Goal: Task Accomplishment & Management: Complete application form

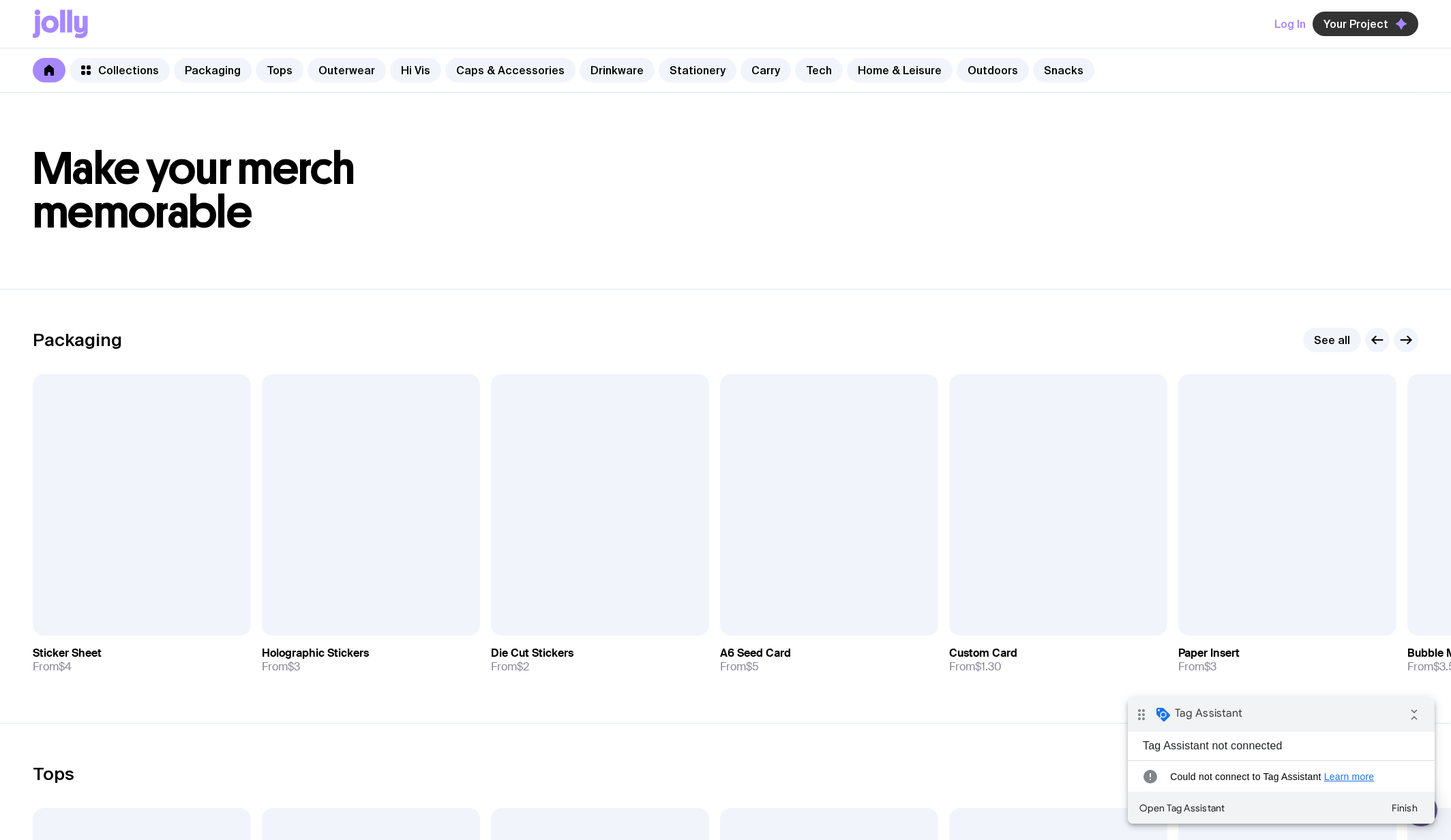
click at [1318, 20] on button "Your Project" at bounding box center [1365, 23] width 106 height 24
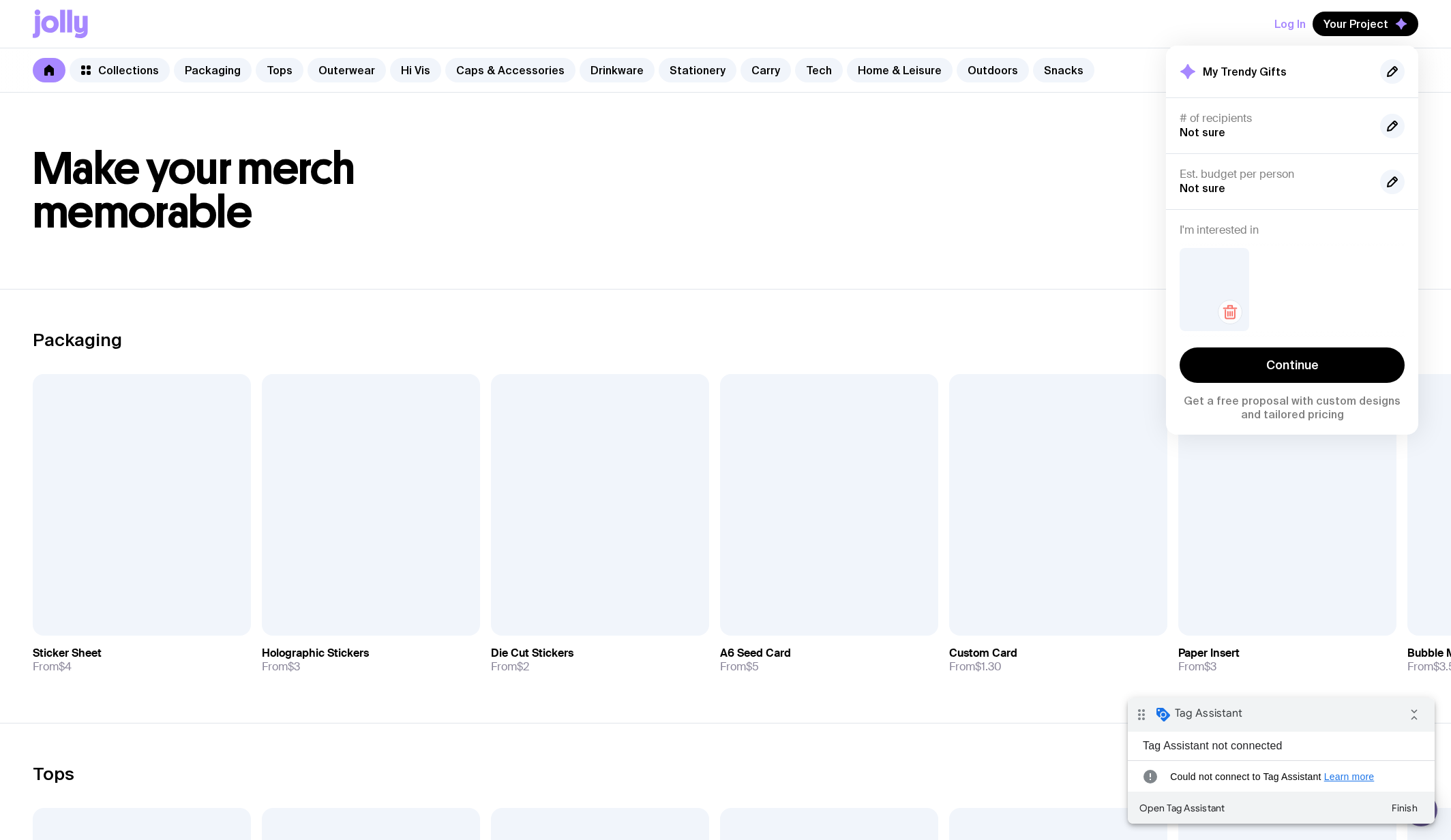
click at [1235, 312] on icon "button" at bounding box center [1230, 313] width 17 height 17
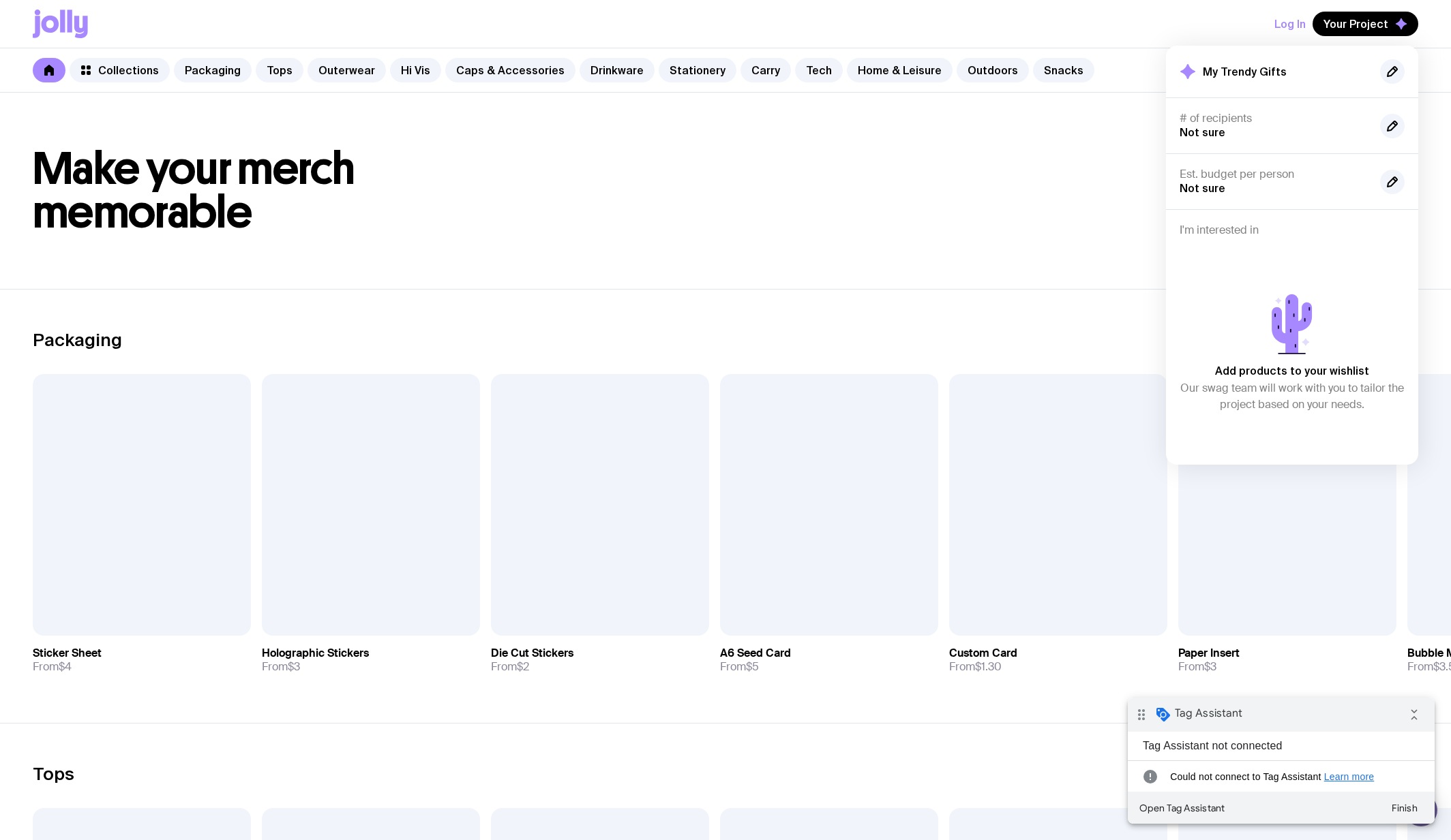
click at [747, 97] on header "Make your merch memorable" at bounding box center [726, 191] width 1451 height 196
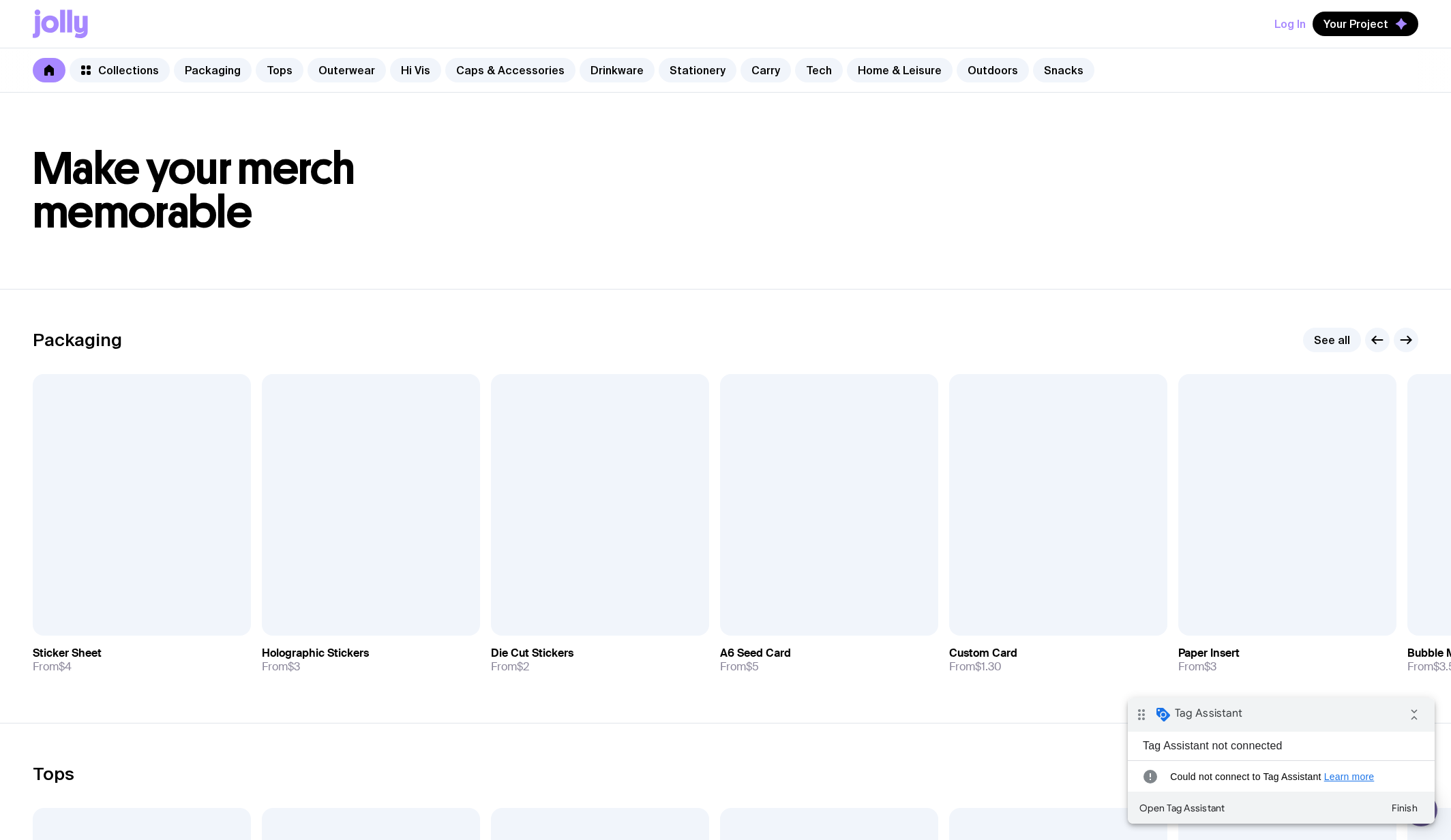
click at [41, 30] on icon at bounding box center [60, 23] width 55 height 29
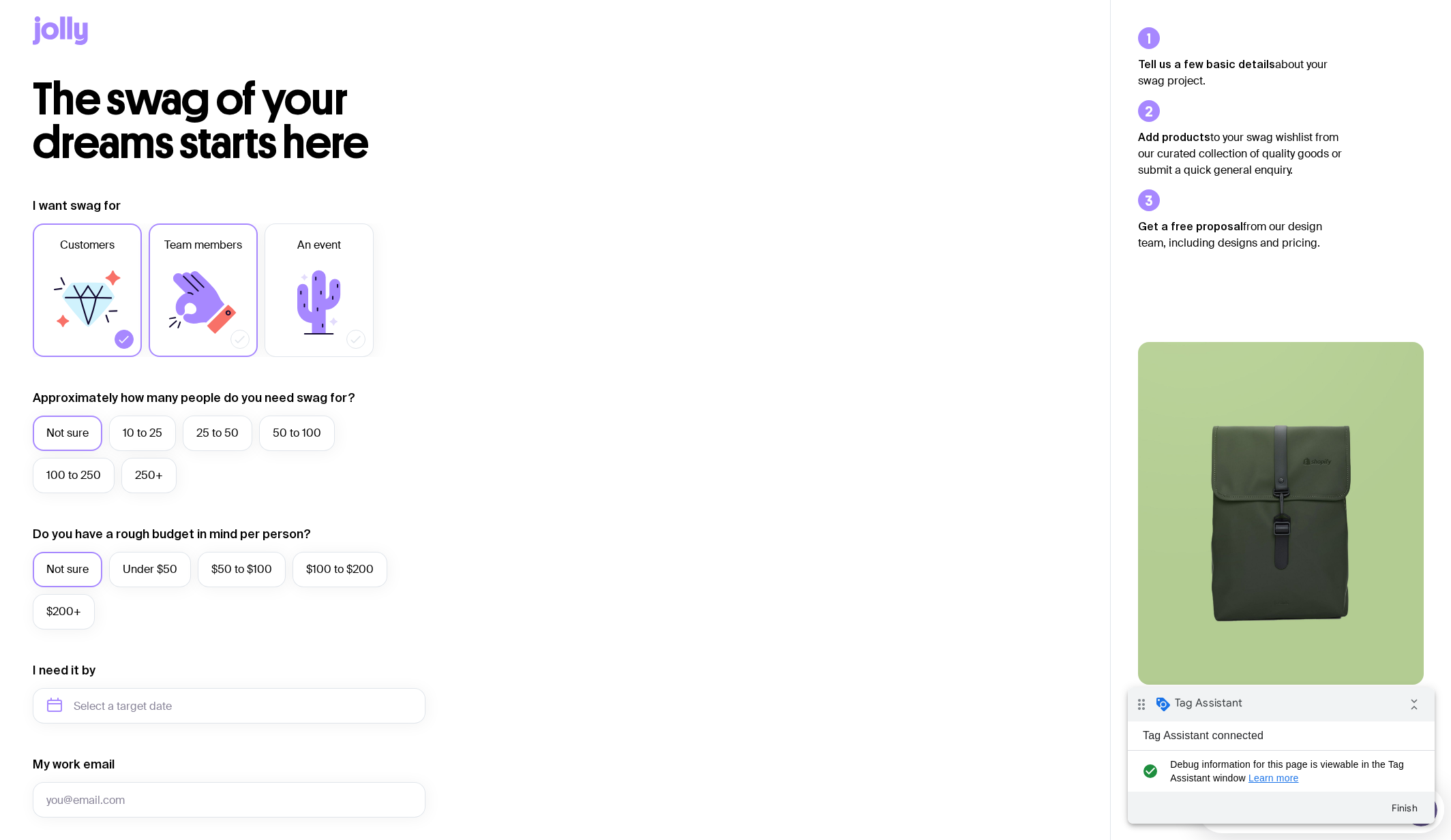
scroll to position [12, 0]
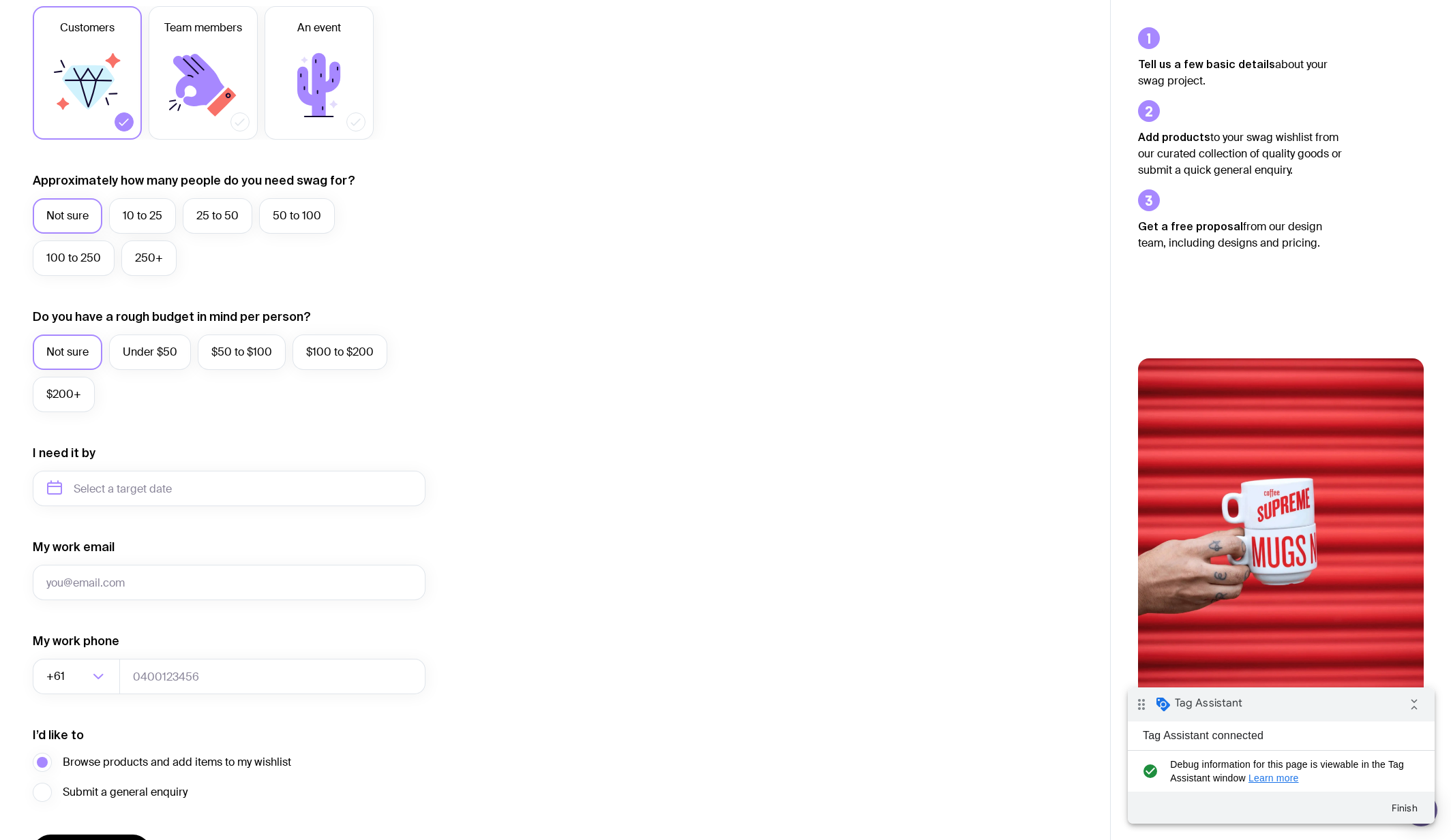
scroll to position [319, 0]
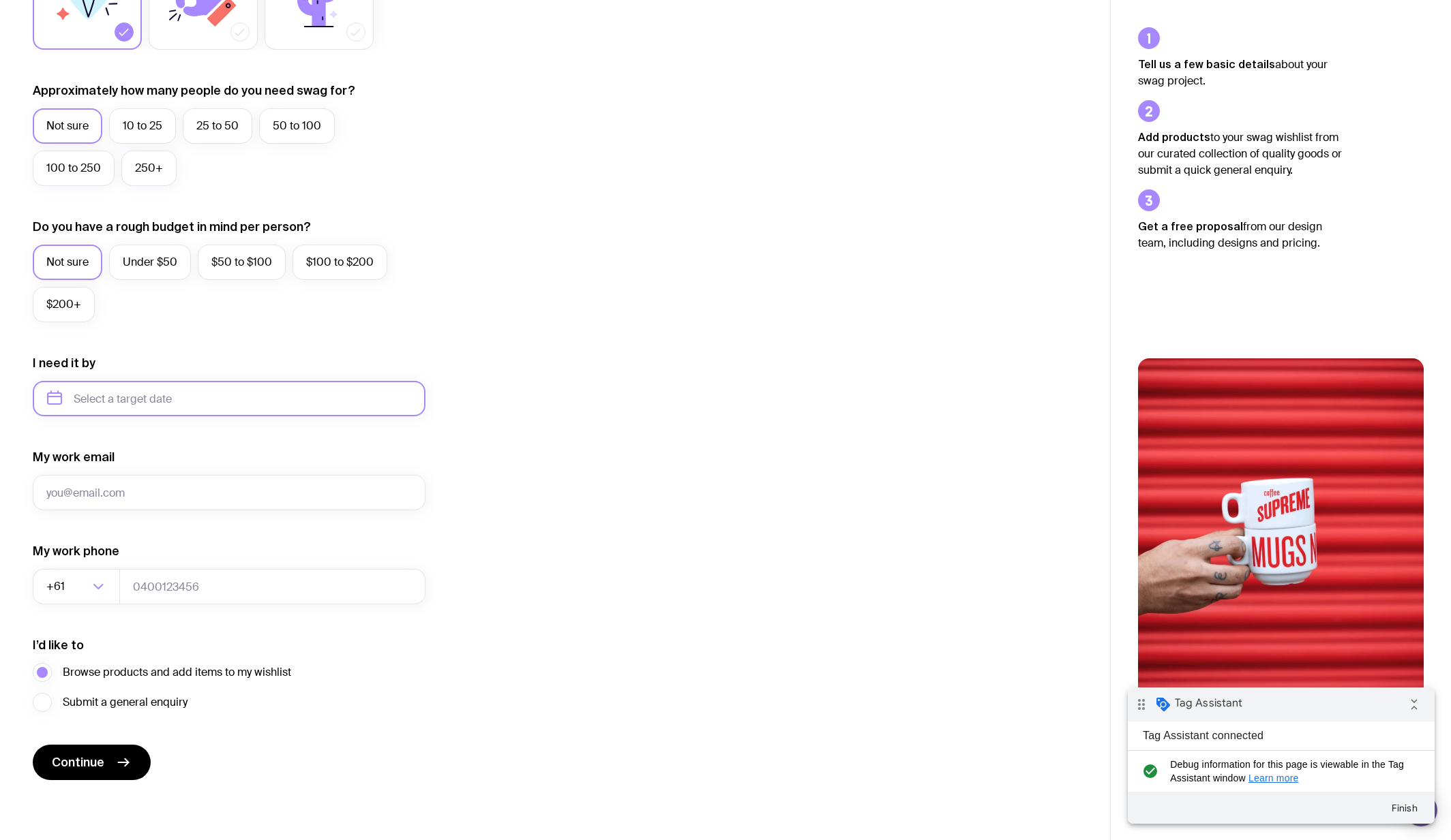
click at [143, 409] on input "text" at bounding box center [229, 398] width 393 height 35
click at [184, 567] on button "Dec" at bounding box center [175, 566] width 49 height 28
type input "[DATE]"
click at [133, 511] on form "I want swag for Customers Team members An event Approximately how many people d…" at bounding box center [229, 335] width 393 height 890
click at [131, 500] on input "My work email" at bounding box center [229, 493] width 393 height 35
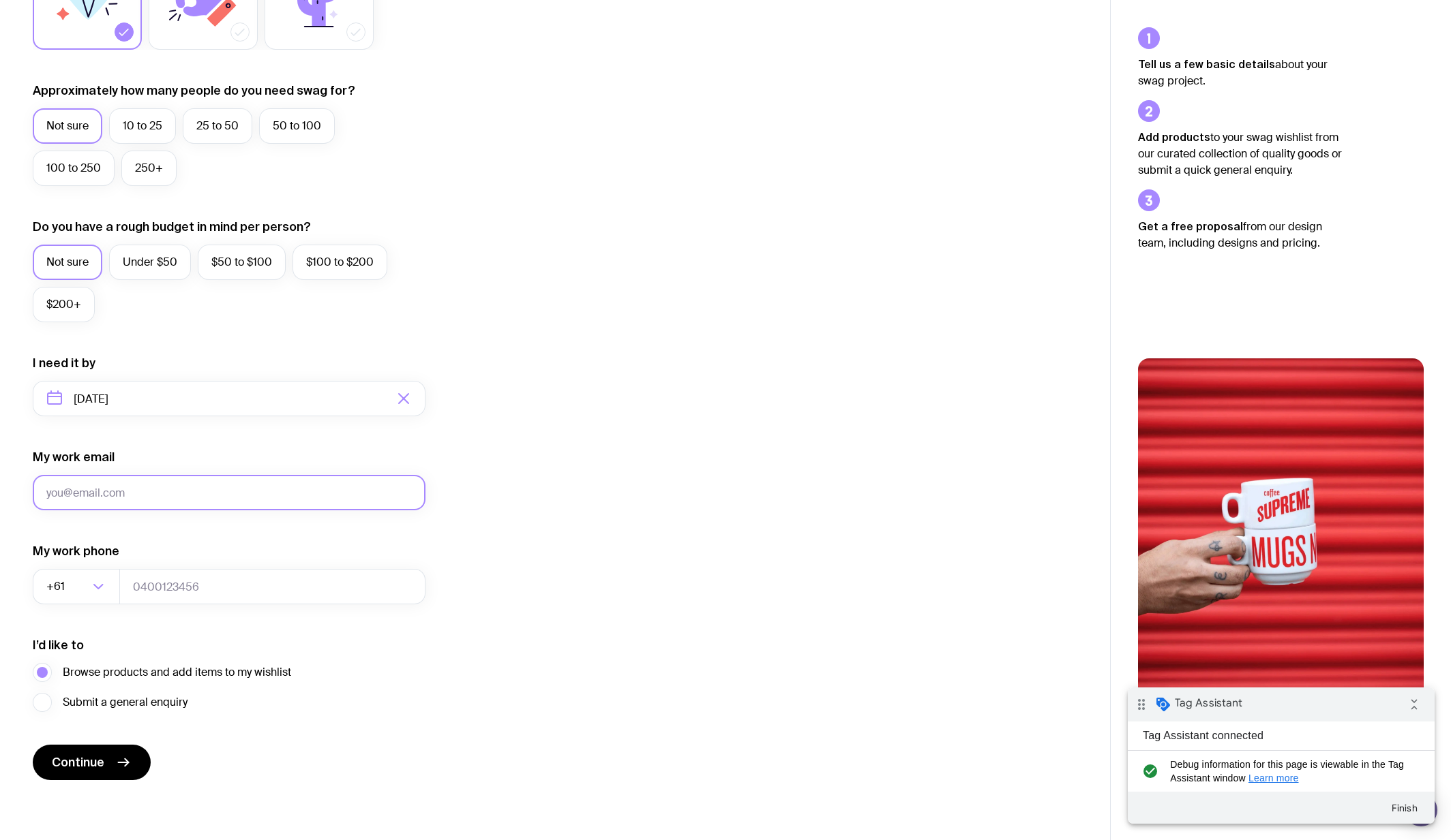
type input "[EMAIL_ADDRESS][DOMAIN_NAME]"
click at [162, 589] on input "tel" at bounding box center [272, 587] width 306 height 35
type input "0412345678"
click at [101, 760] on span "Continue" at bounding box center [78, 763] width 53 height 17
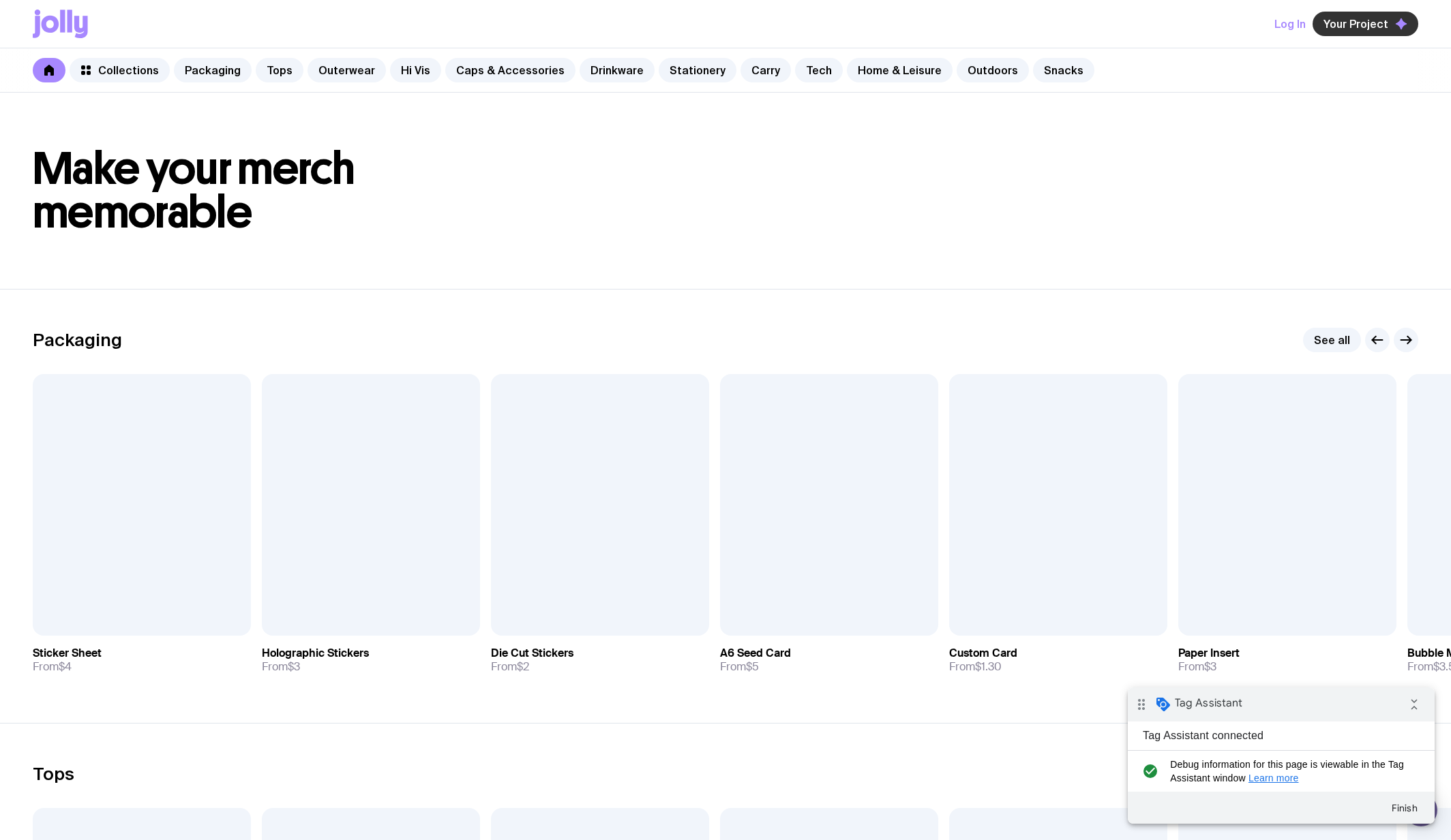
click at [1344, 31] on button "Your Project" at bounding box center [1365, 23] width 106 height 24
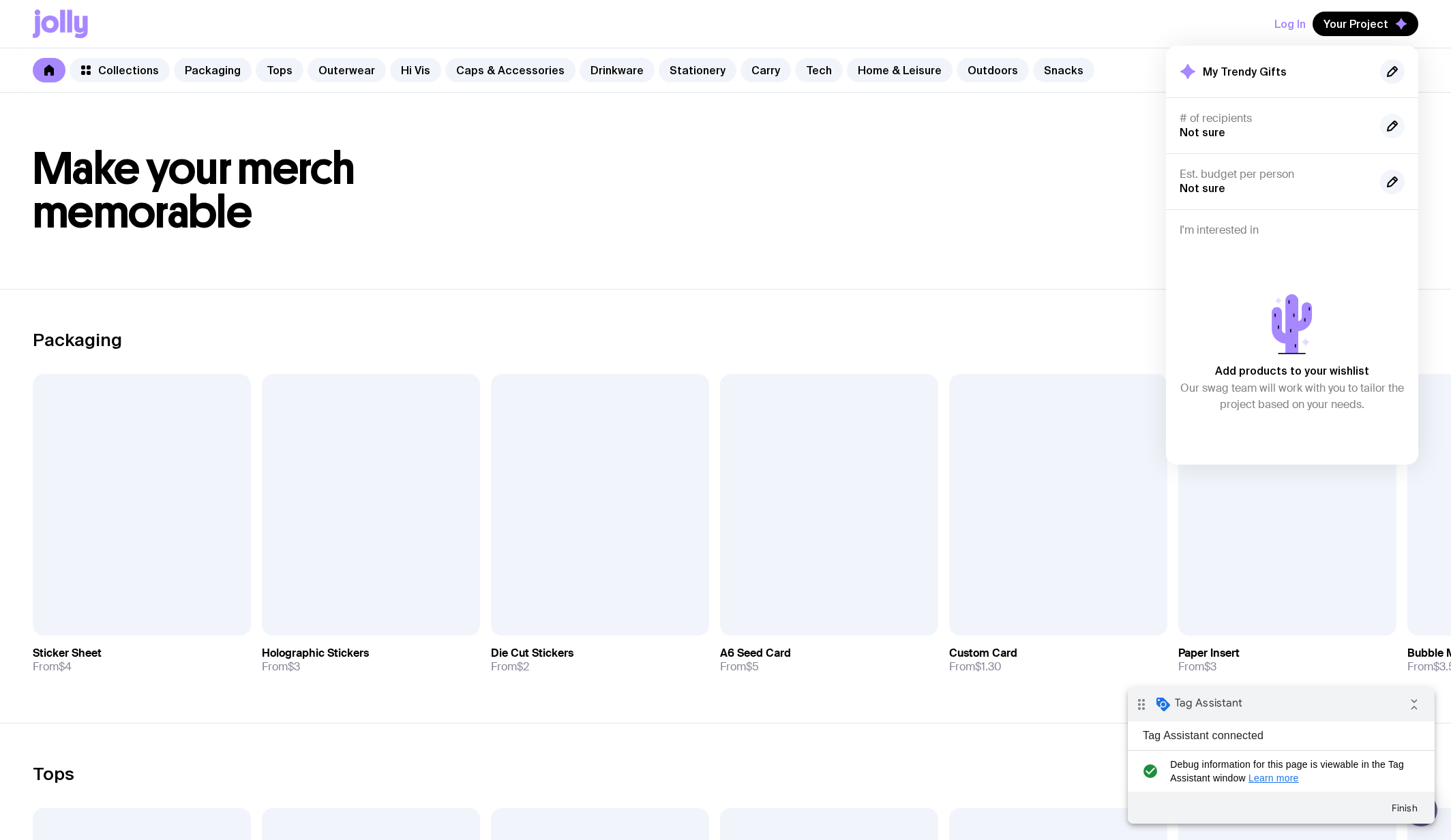
click at [1395, 126] on icon "button" at bounding box center [1391, 126] width 9 height 9
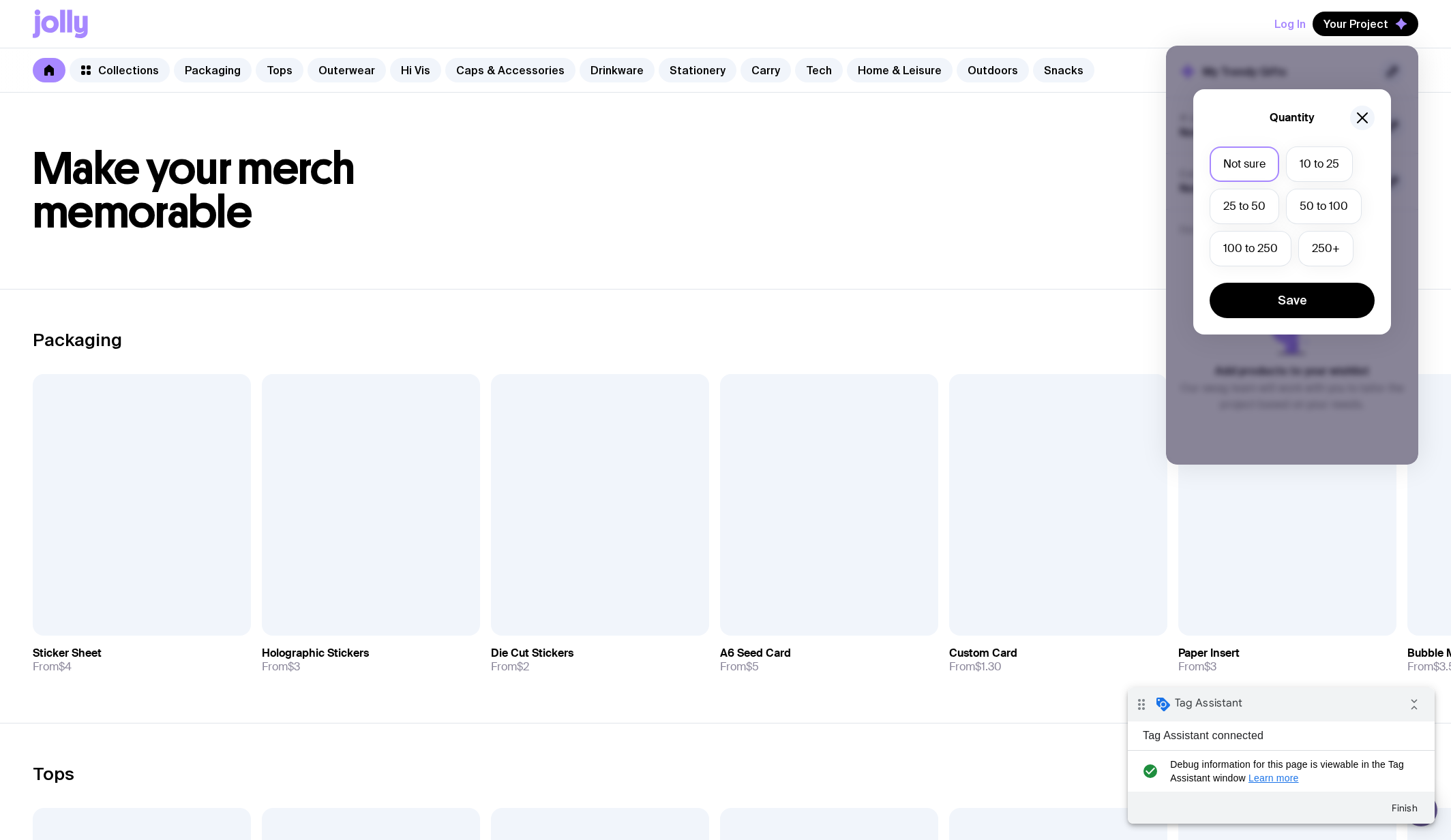
click at [1307, 229] on div "Not sure 10 to 25 25 to 50 50 to 100 100 to 250 250+" at bounding box center [1292, 210] width 165 height 127
click at [1307, 211] on label "50 to 100" at bounding box center [1324, 206] width 75 height 35
click at [0, 0] on input "50 to 100" at bounding box center [0, 0] width 0 height 0
click at [1310, 293] on button "Save" at bounding box center [1292, 300] width 165 height 35
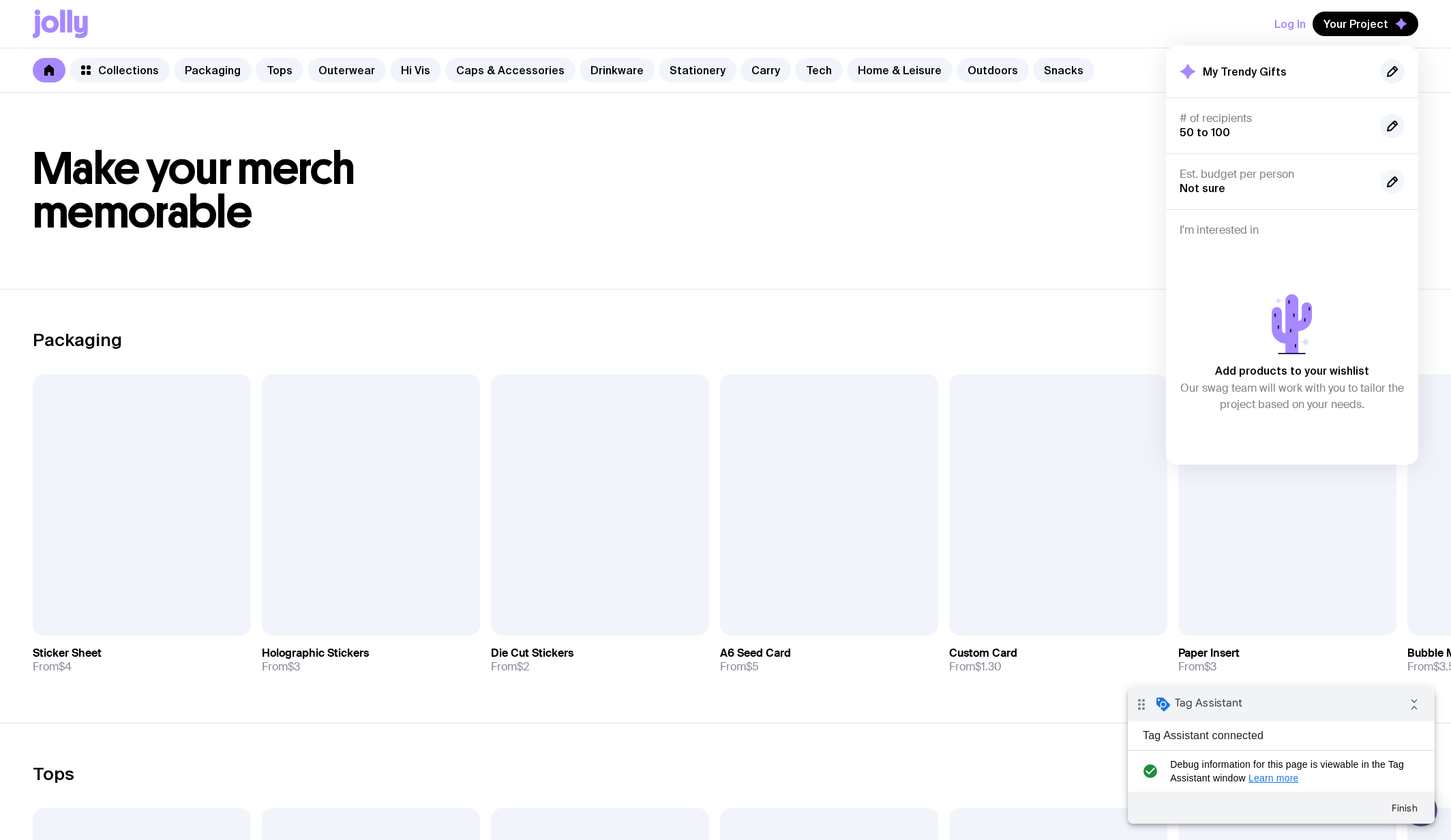
click at [1388, 186] on icon "button" at bounding box center [1391, 181] width 9 height 9
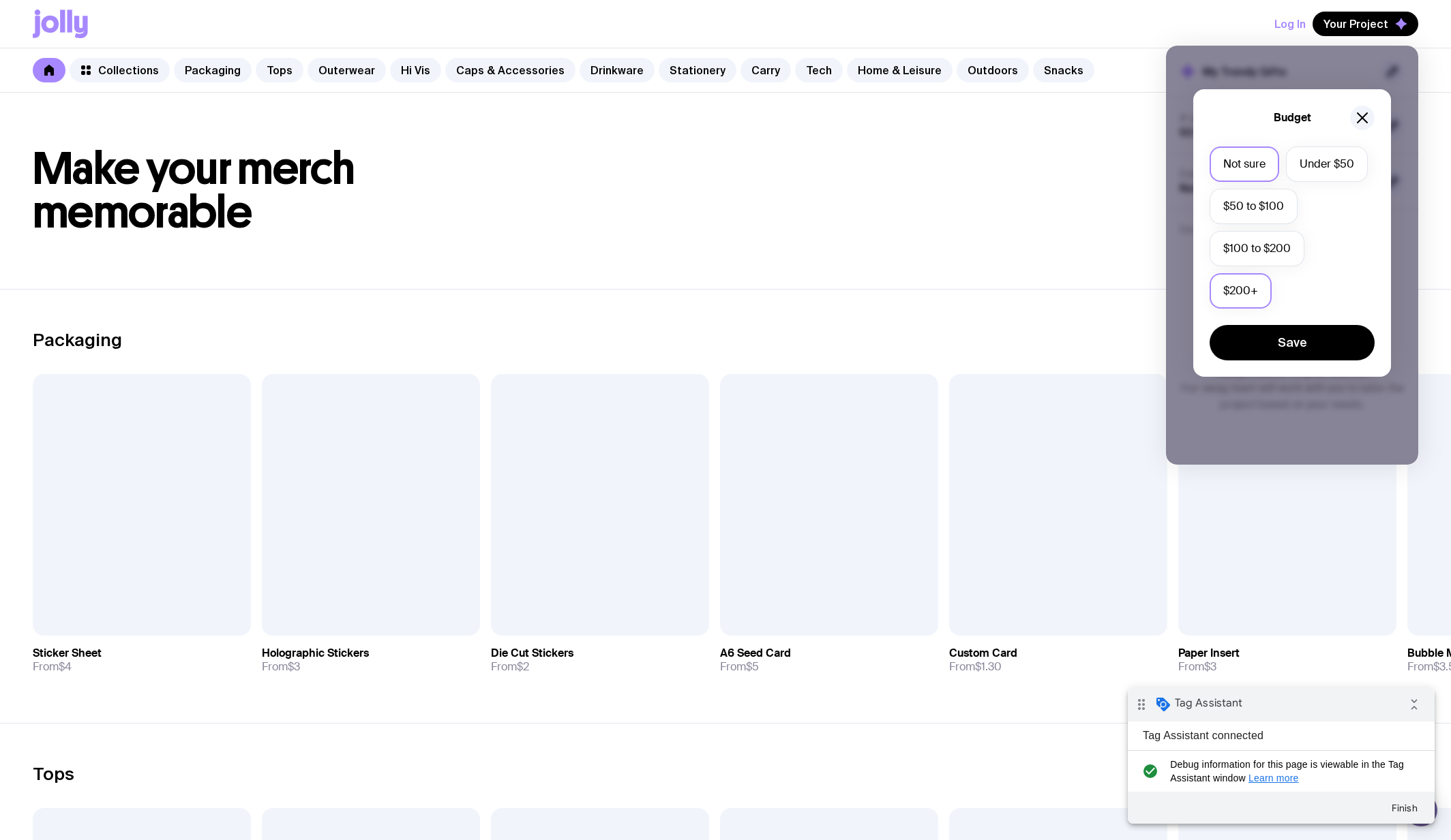
click at [1252, 275] on label "$200+" at bounding box center [1240, 291] width 62 height 35
click at [0, 0] on input "$200+" at bounding box center [0, 0] width 0 height 0
click at [1280, 345] on button "Save" at bounding box center [1292, 343] width 165 height 35
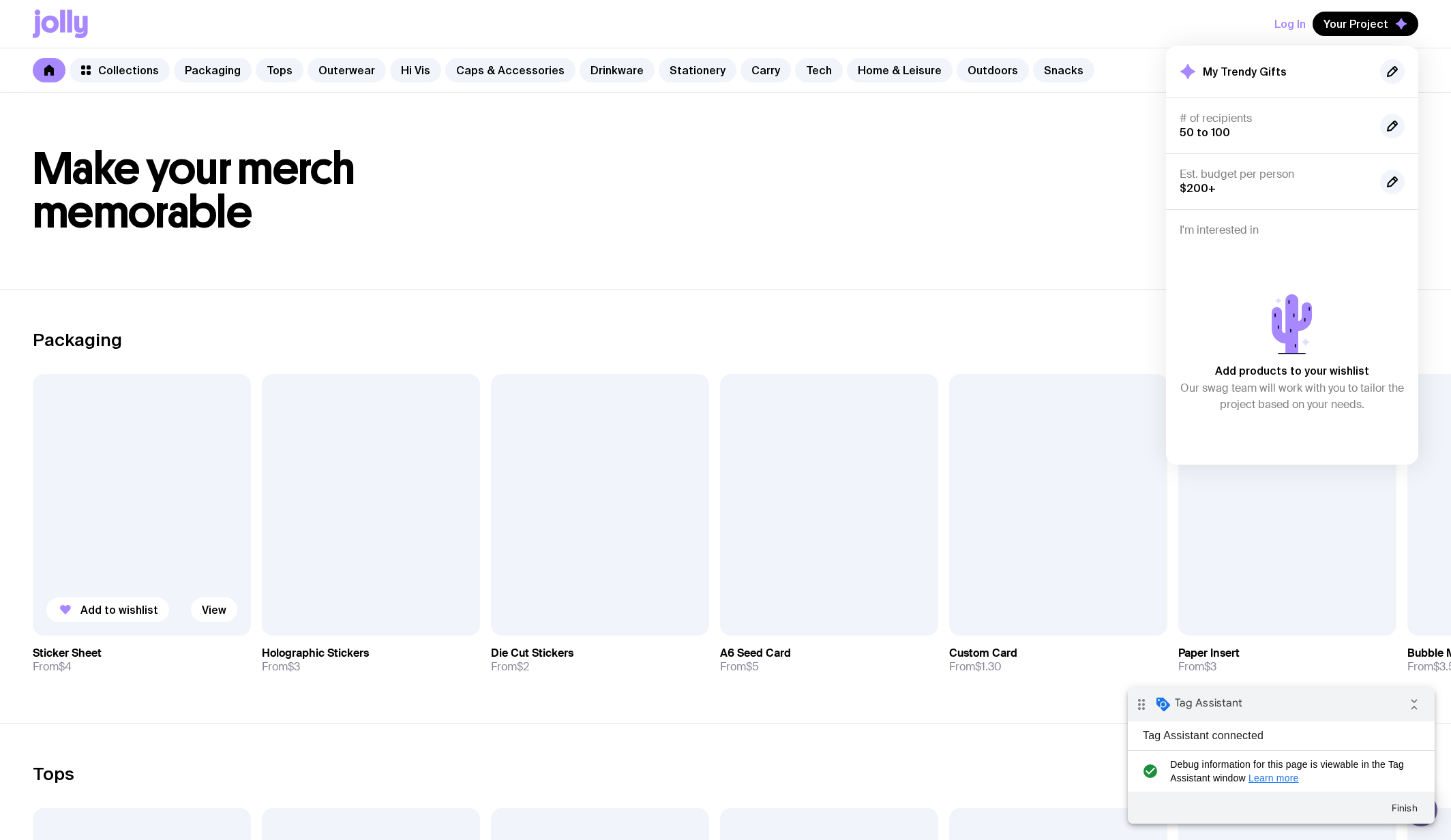
click at [110, 493] on div at bounding box center [142, 505] width 218 height 262
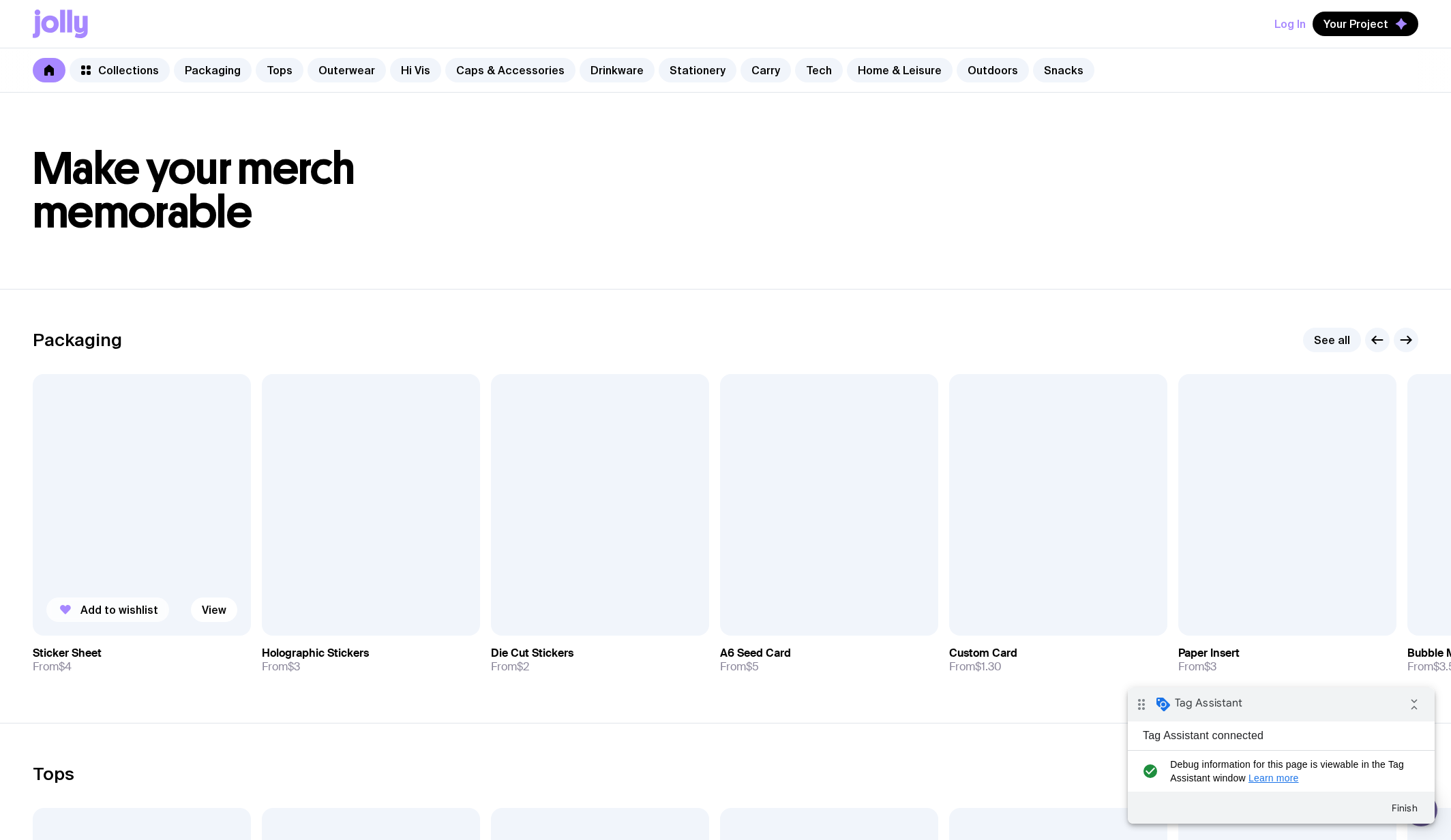
click at [123, 609] on span "Add to wishlist" at bounding box center [119, 609] width 78 height 13
click at [1348, 31] on button "Your Project" at bounding box center [1365, 23] width 106 height 24
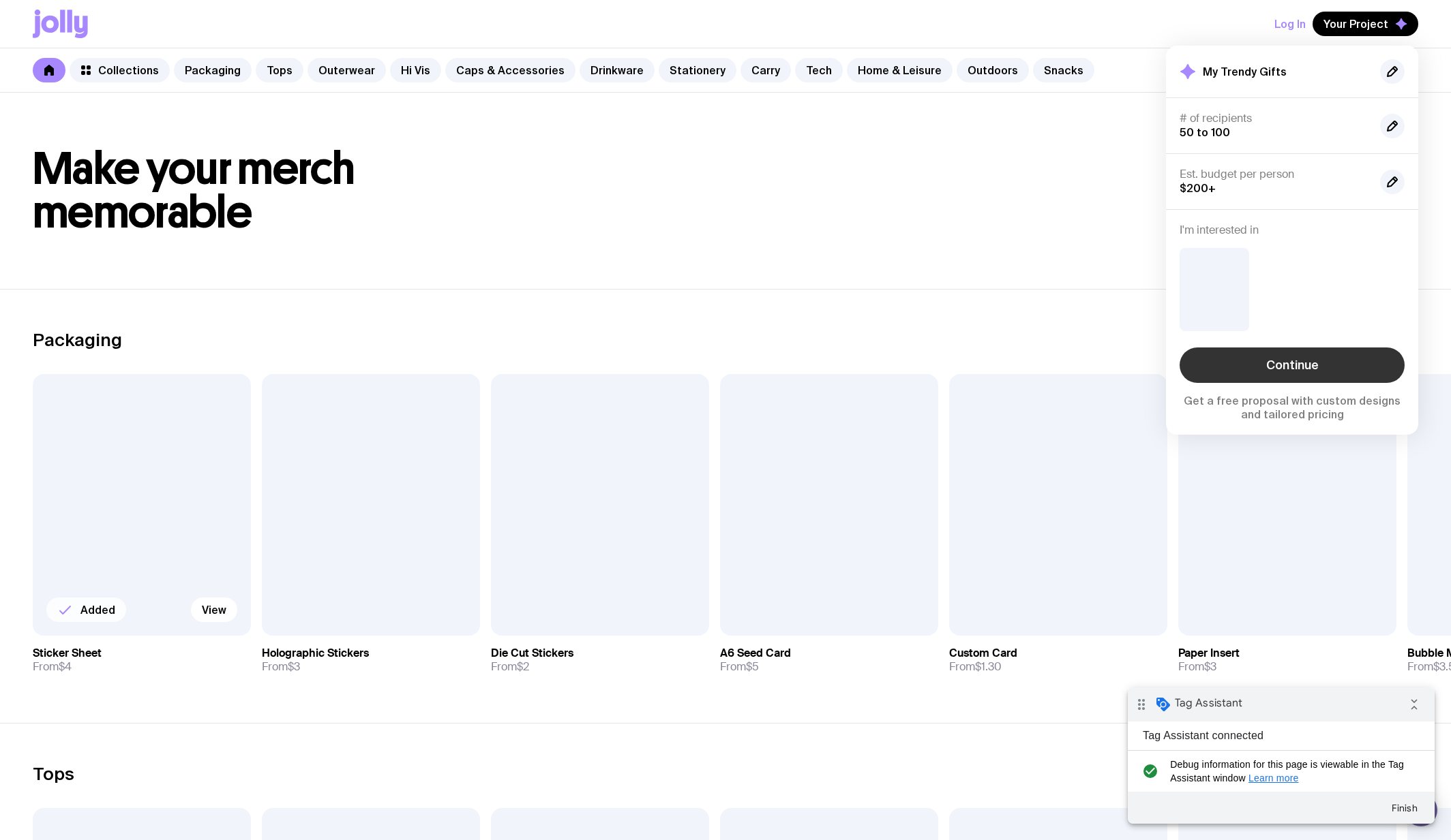
click at [1318, 366] on link "Continue" at bounding box center [1292, 366] width 225 height 35
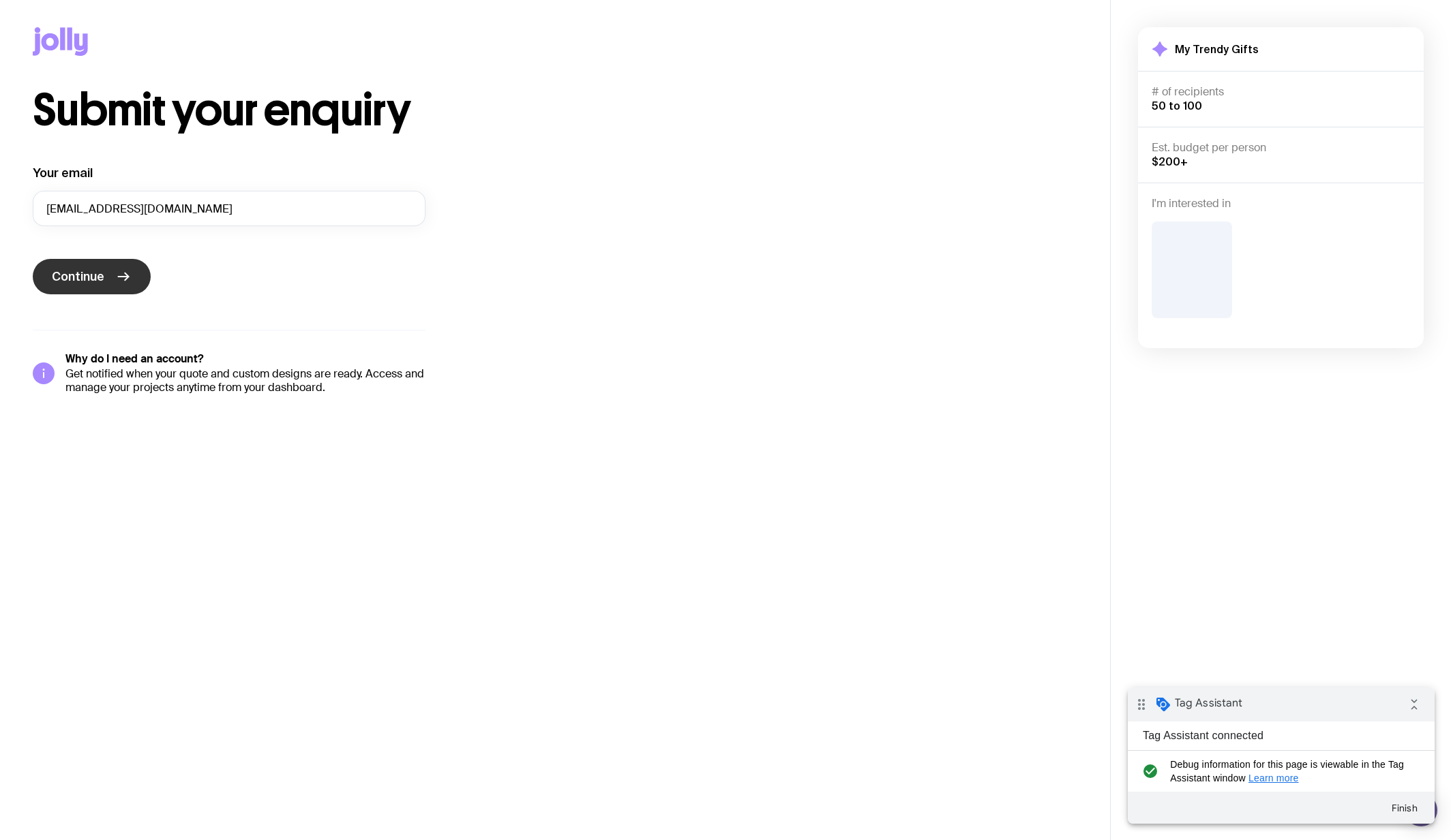
click at [112, 285] on button "Continue" at bounding box center [91, 277] width 118 height 35
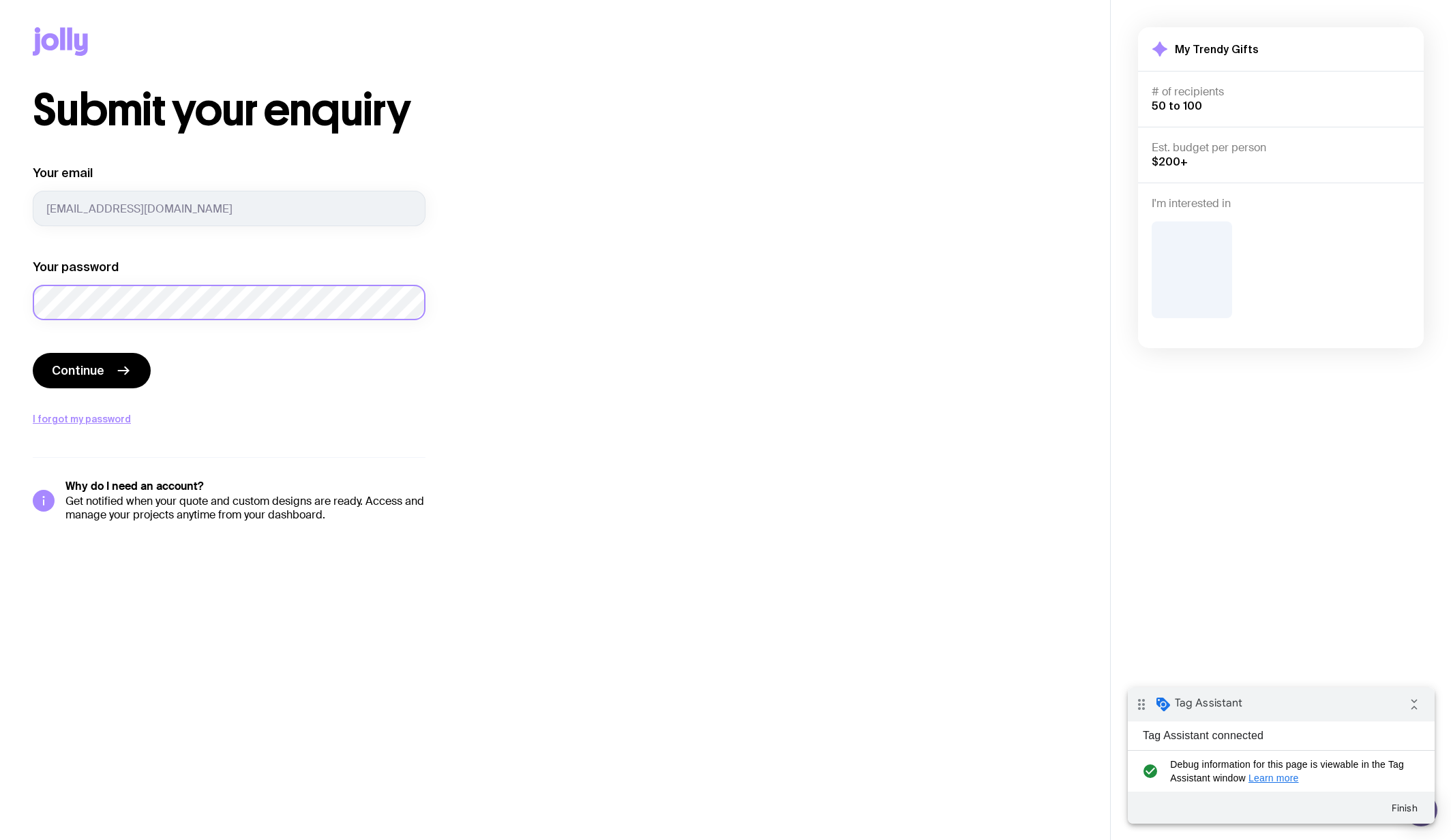
click at [33, 353] on button "Continue" at bounding box center [91, 371] width 118 height 35
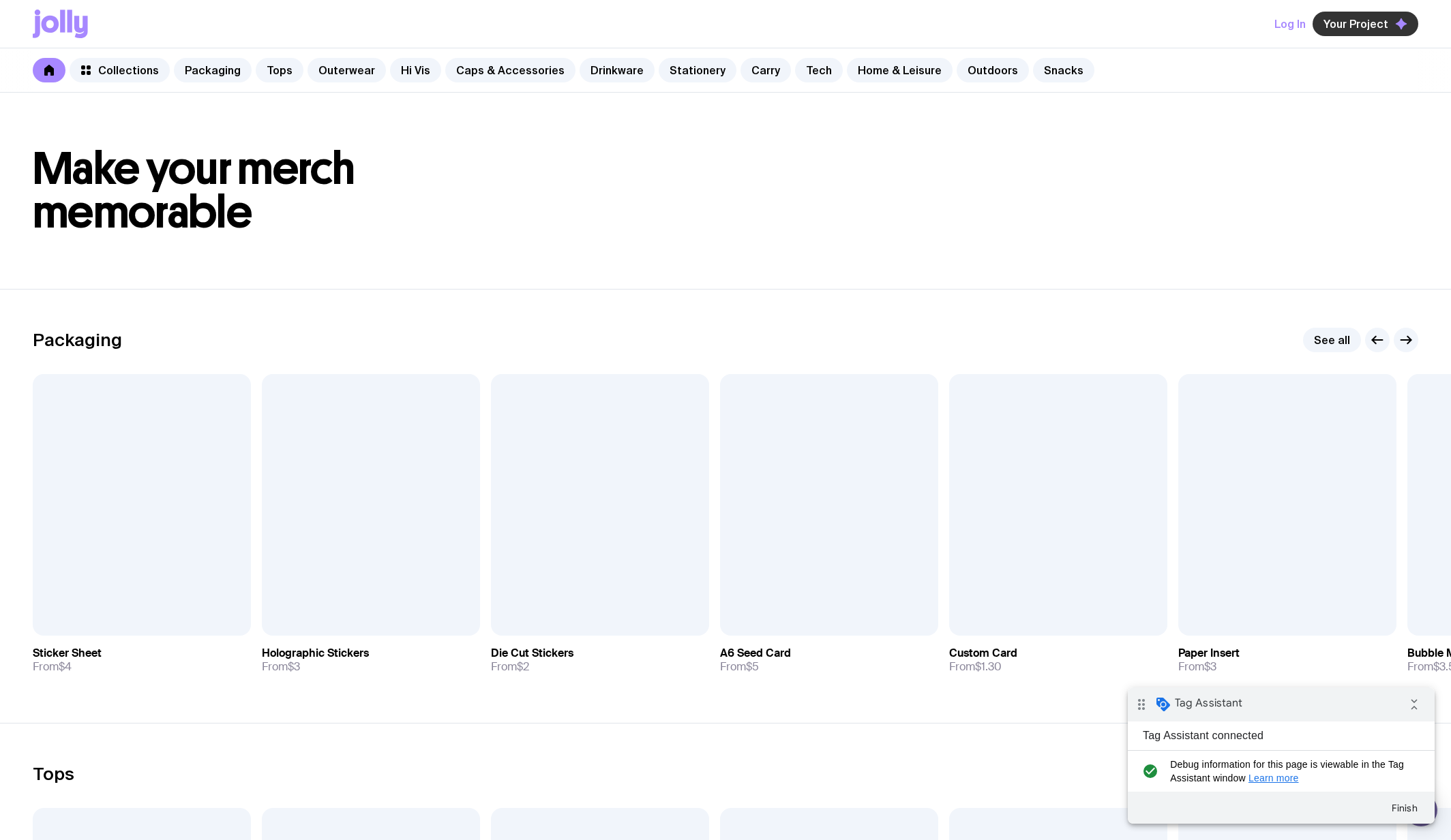
click at [1396, 15] on button "Your Project" at bounding box center [1365, 23] width 106 height 24
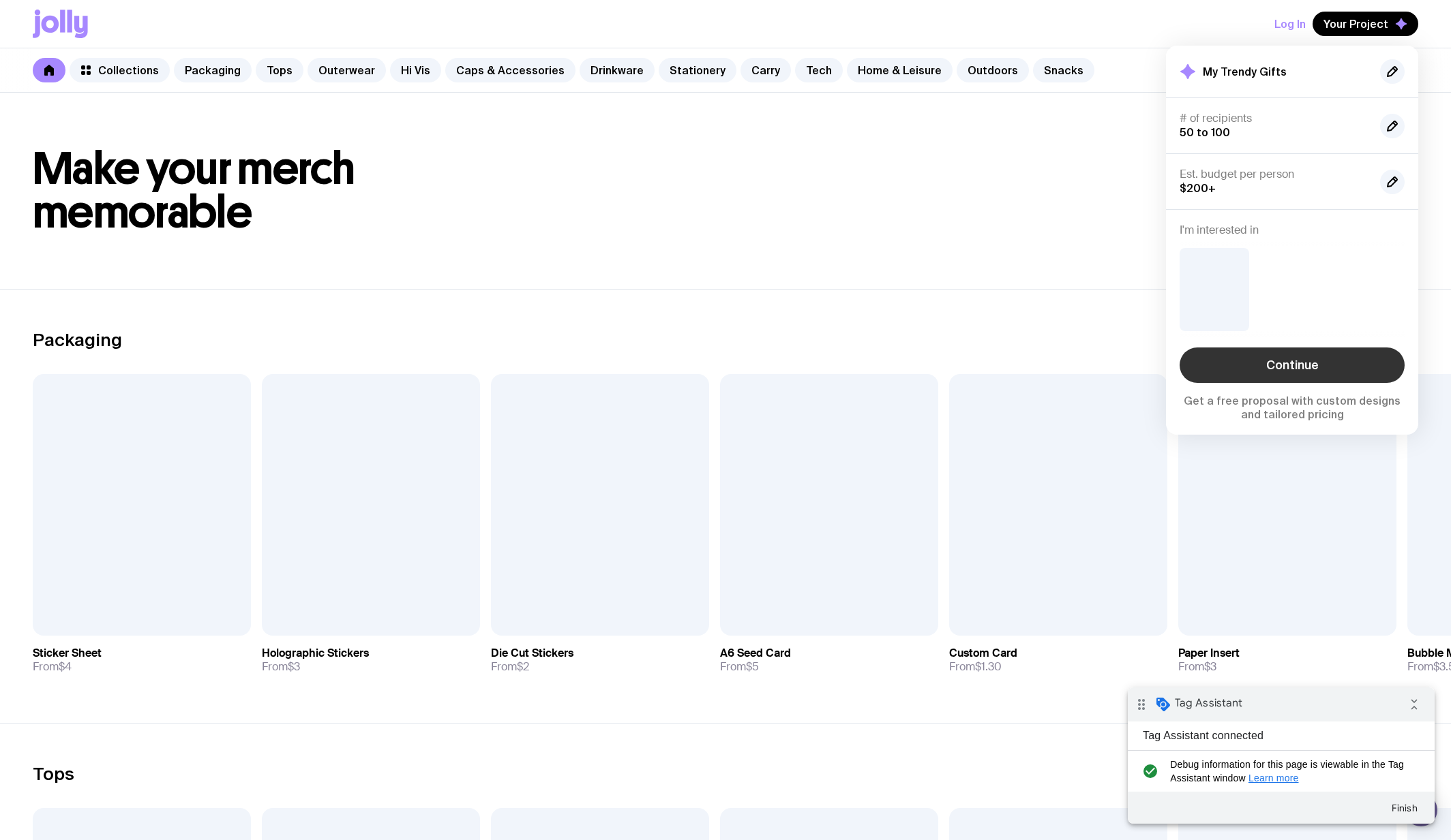
click at [1247, 370] on link "Continue" at bounding box center [1292, 366] width 225 height 35
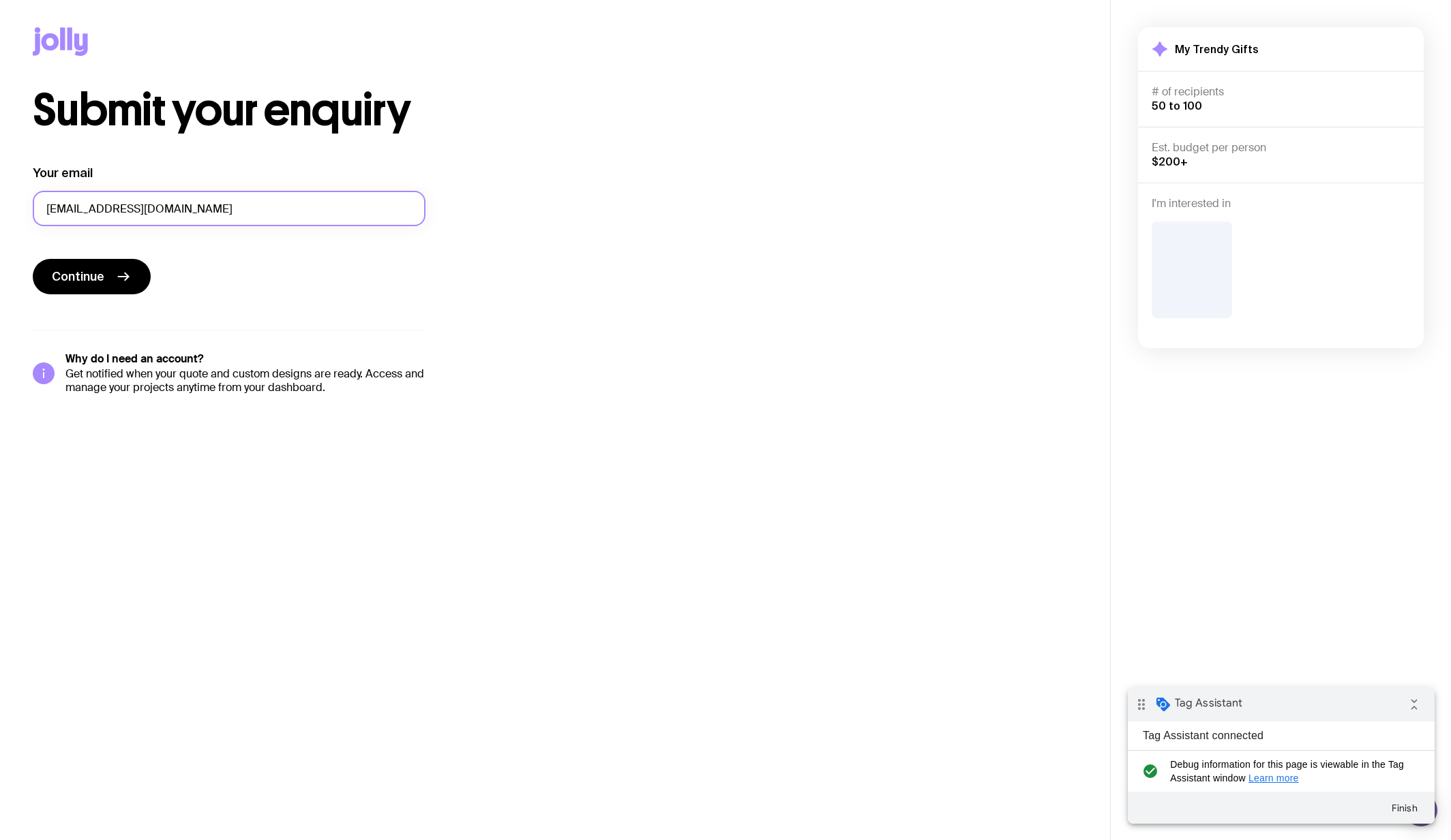
click at [226, 200] on input "[EMAIL_ADDRESS][DOMAIN_NAME]" at bounding box center [229, 209] width 393 height 35
click at [124, 213] on input "[EMAIL_ADDRESS][DOMAIN_NAME]" at bounding box center [229, 209] width 393 height 35
type input "dev+05030938a@picketstudio.com"
click at [122, 262] on button "Continue" at bounding box center [91, 277] width 118 height 35
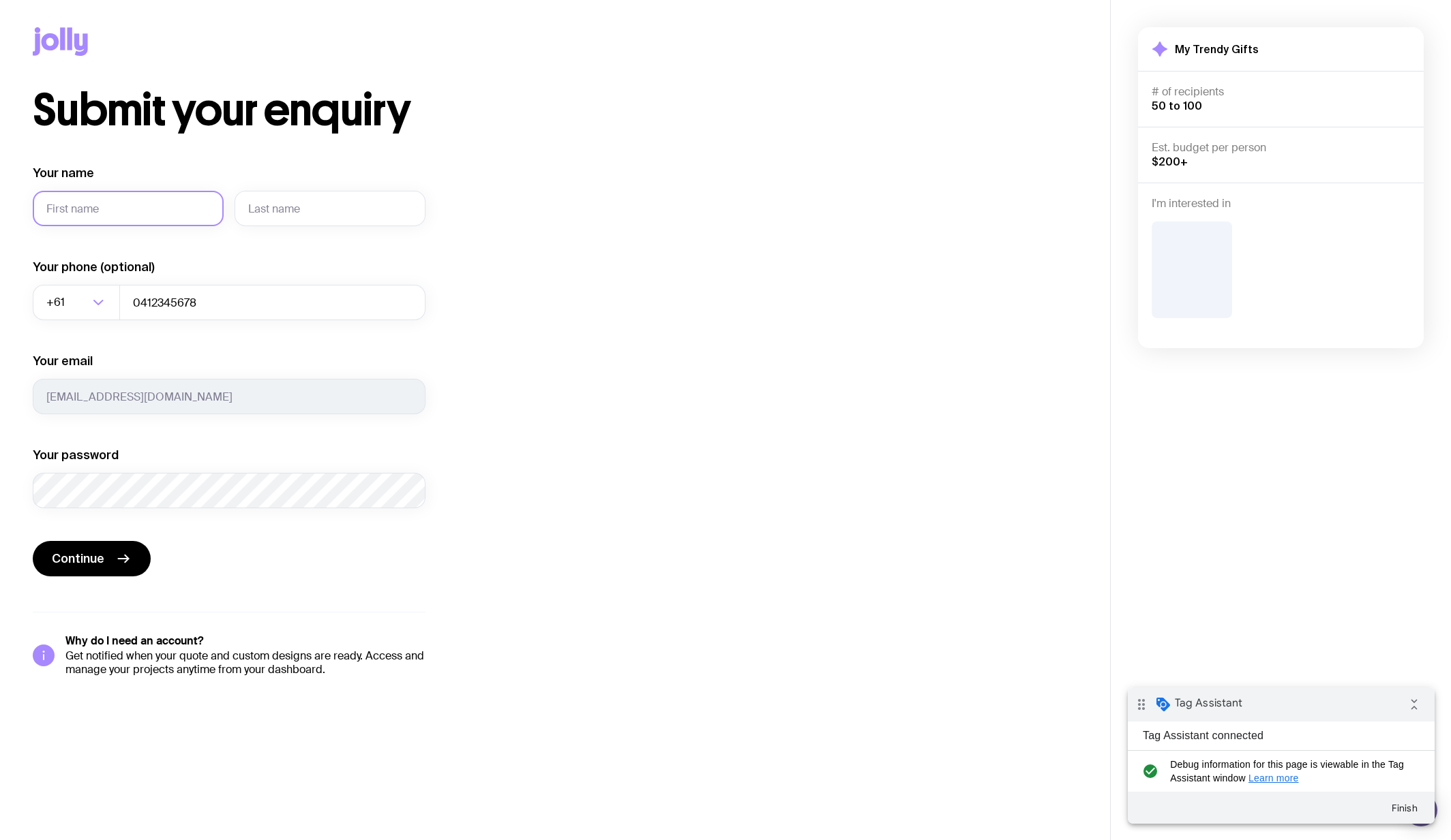
click at [107, 191] on input "Your name" at bounding box center [128, 209] width 191 height 35
type input "[PERSON_NAME]"
click at [304, 225] on input "text" at bounding box center [330, 209] width 191 height 35
type input "Grant"
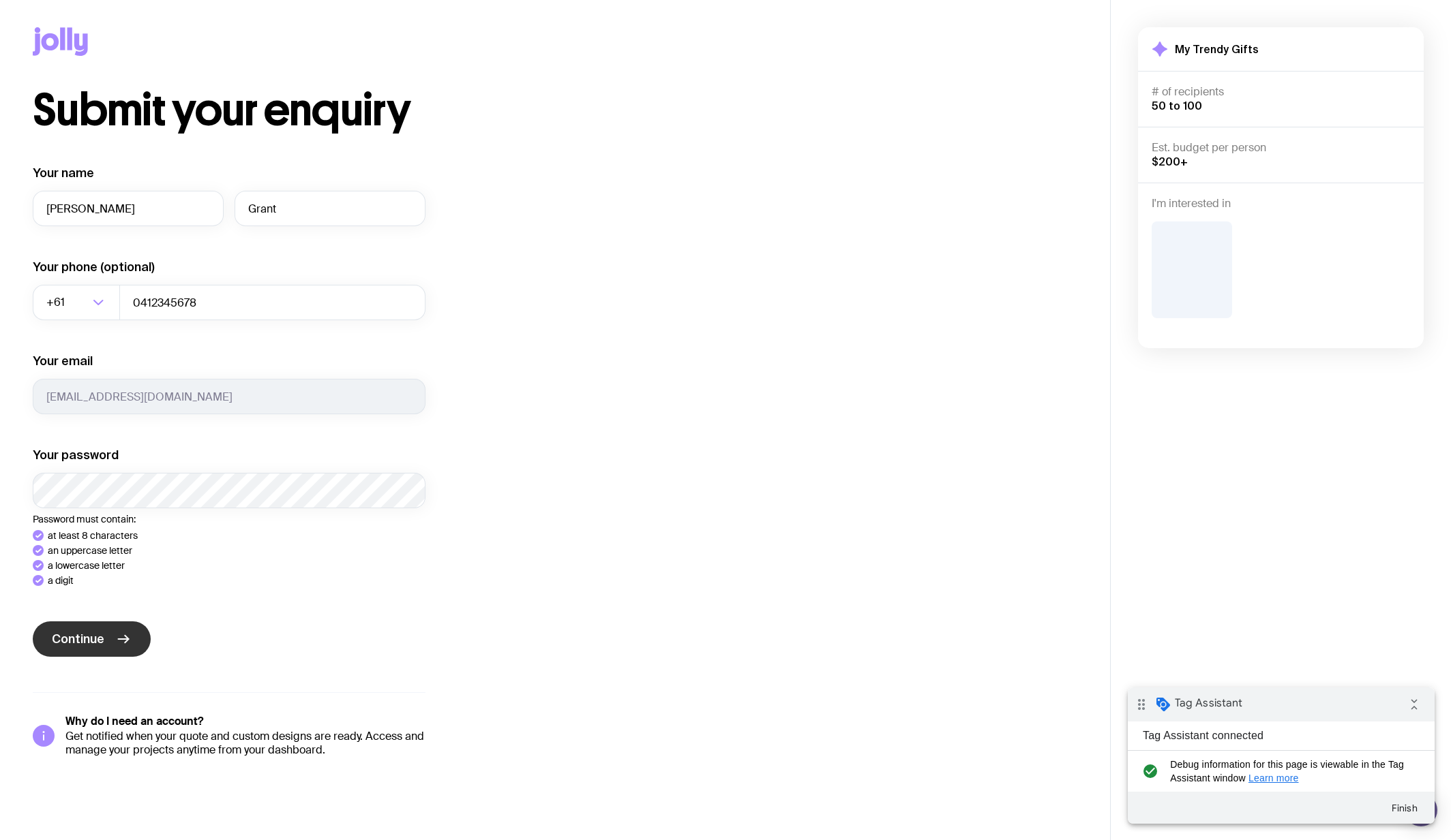
click at [83, 652] on div "Your name Gary Grant Your phone (optional) +61 Loading... 0412345678 Your email…" at bounding box center [229, 461] width 393 height 592
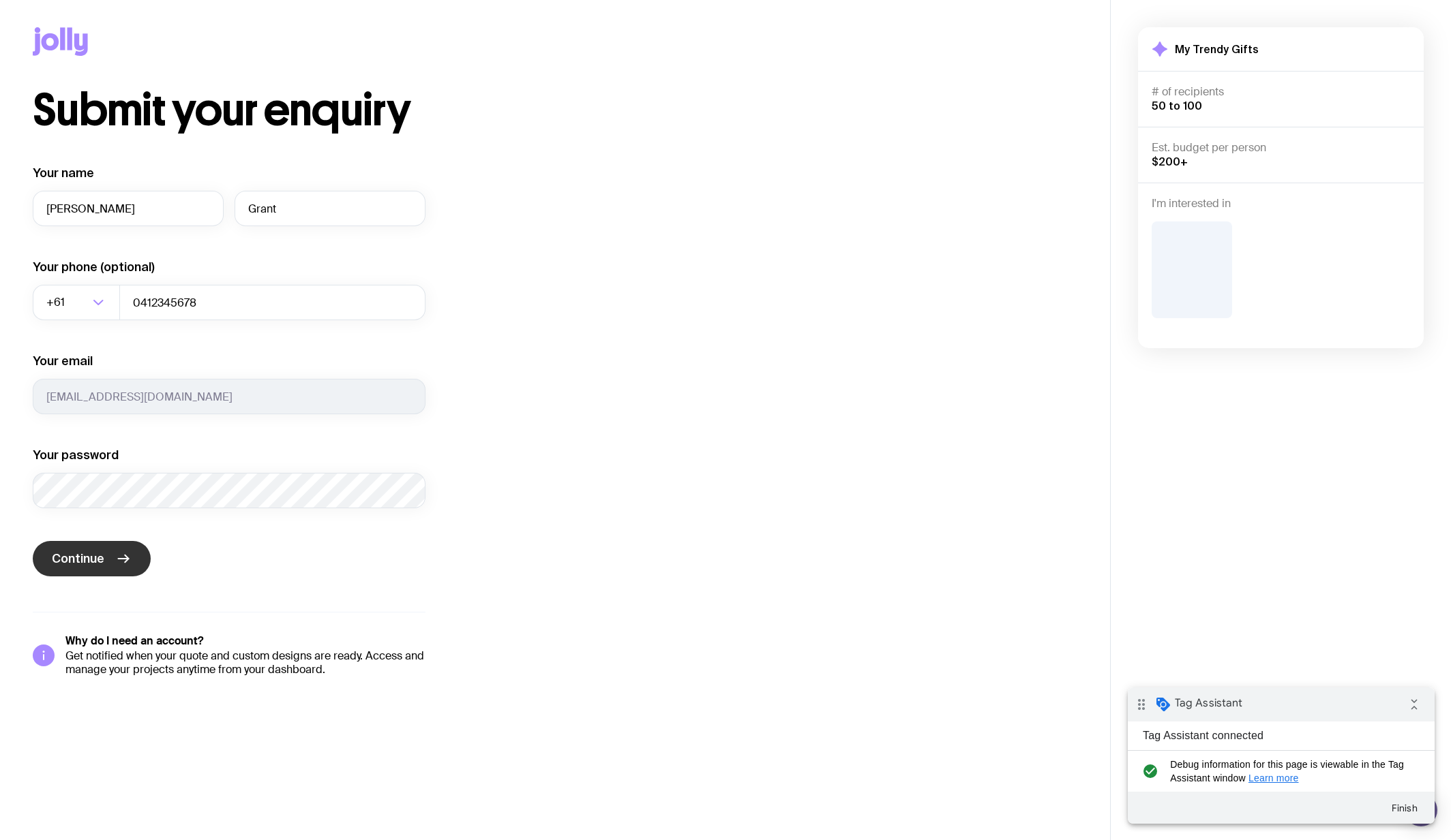
click at [101, 555] on span "Continue" at bounding box center [78, 559] width 53 height 17
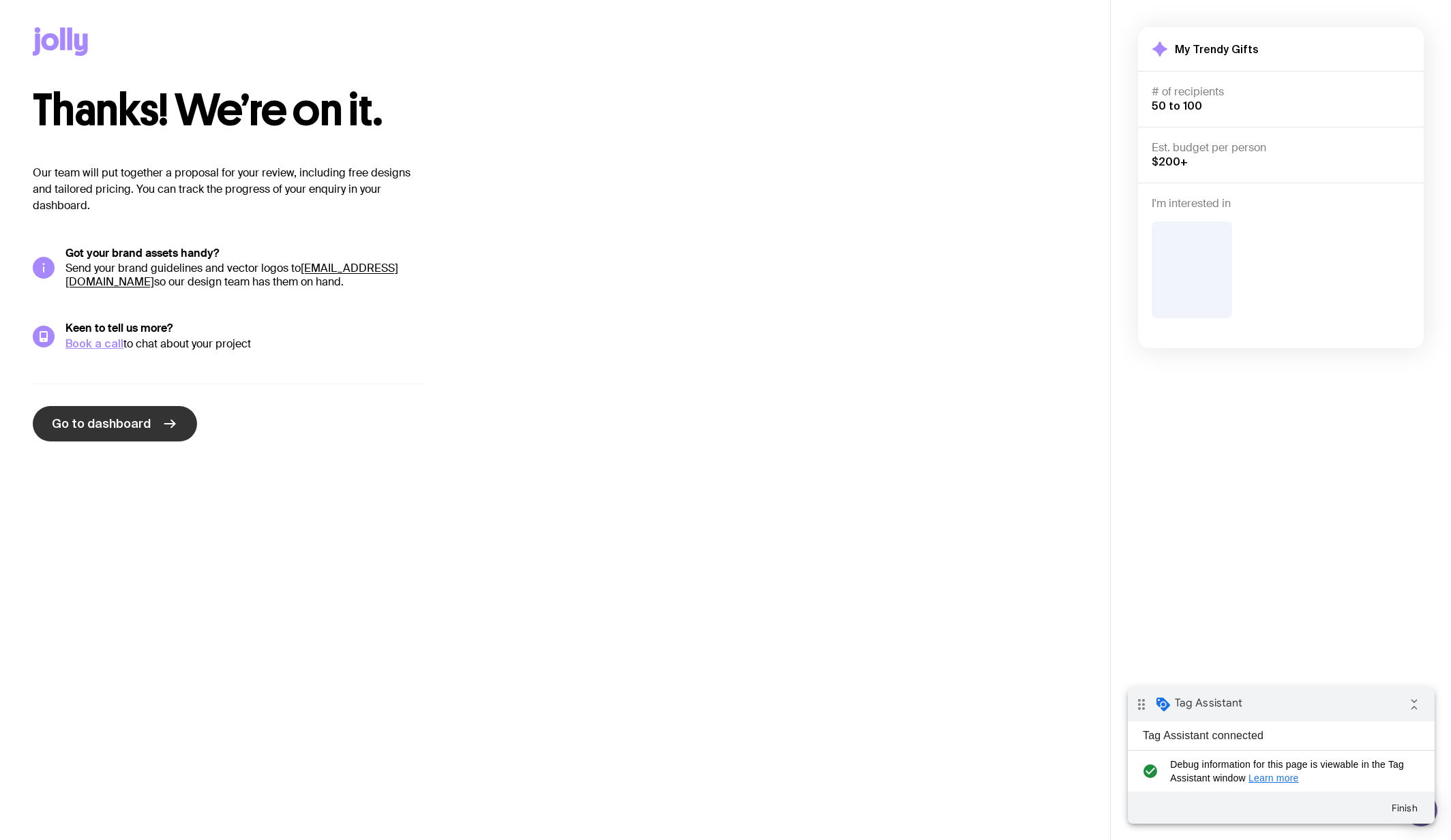
click at [178, 426] on link "Go to dashboard" at bounding box center [115, 424] width 164 height 35
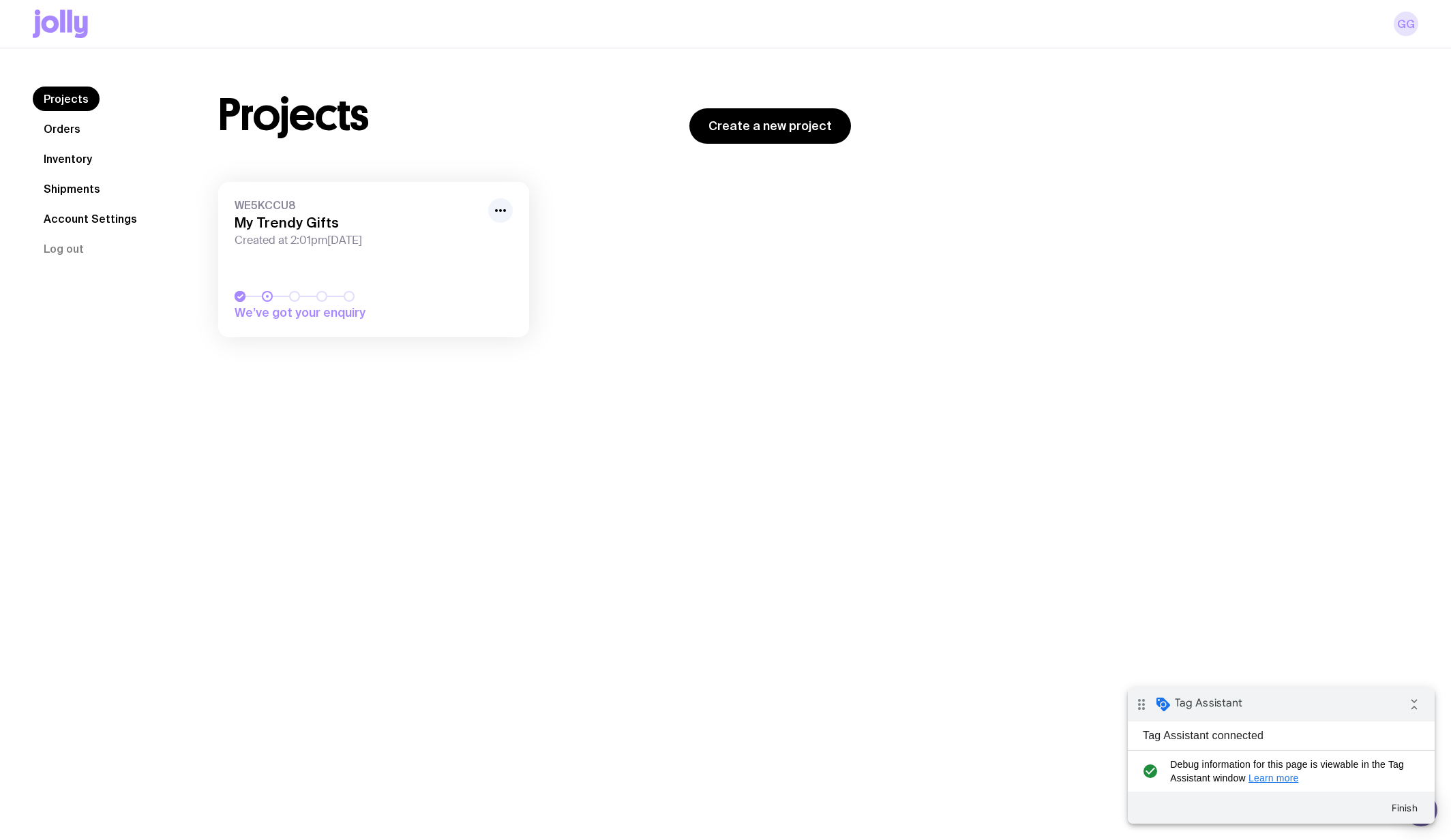
click at [1409, 20] on link "GG" at bounding box center [1406, 23] width 24 height 24
click at [1406, 706] on icon "collapse_all" at bounding box center [1414, 704] width 28 height 28
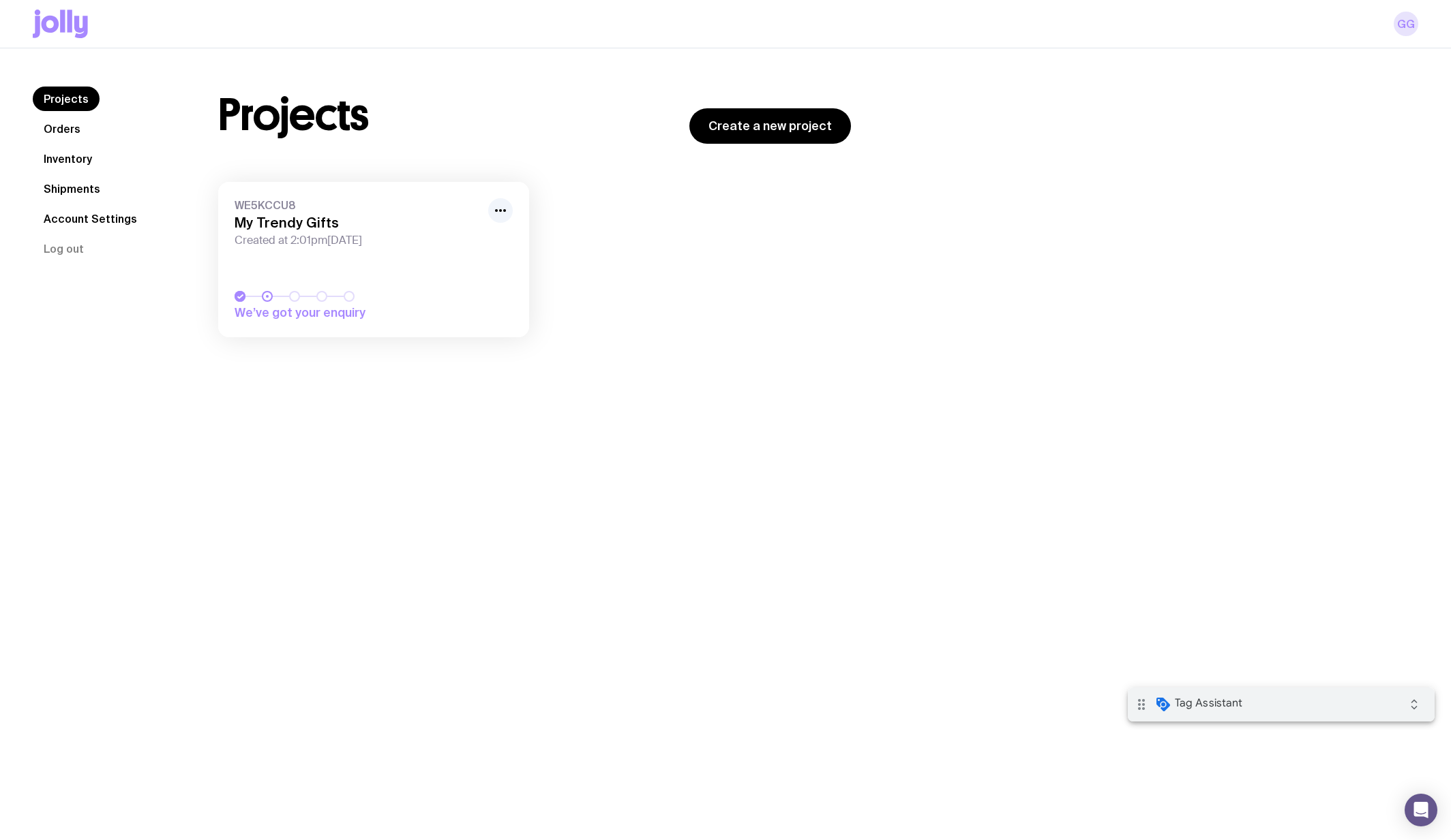
click at [1407, 17] on link "GG" at bounding box center [1406, 23] width 24 height 24
click at [60, 251] on button "Log out" at bounding box center [64, 248] width 62 height 24
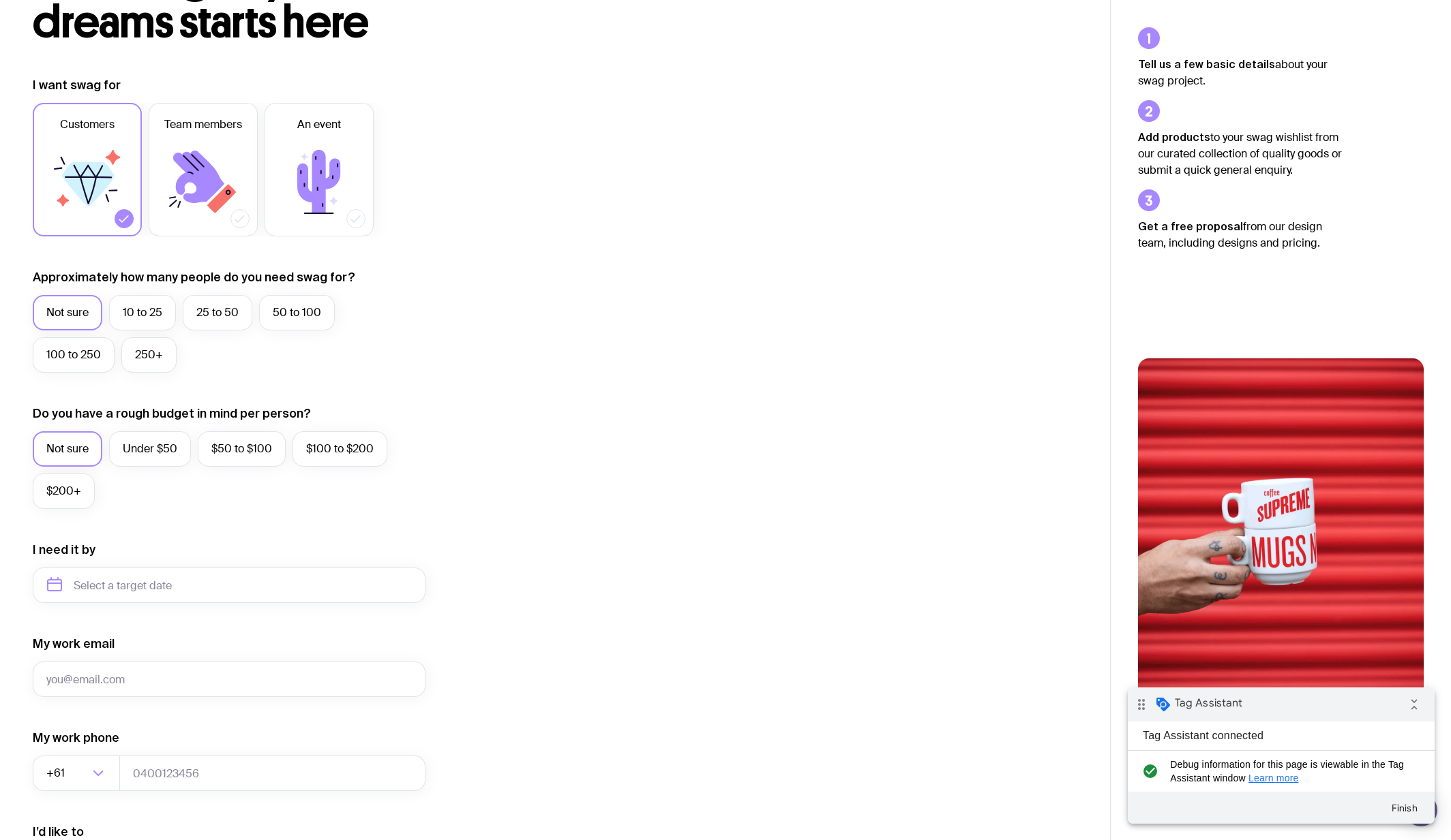
scroll to position [137, 0]
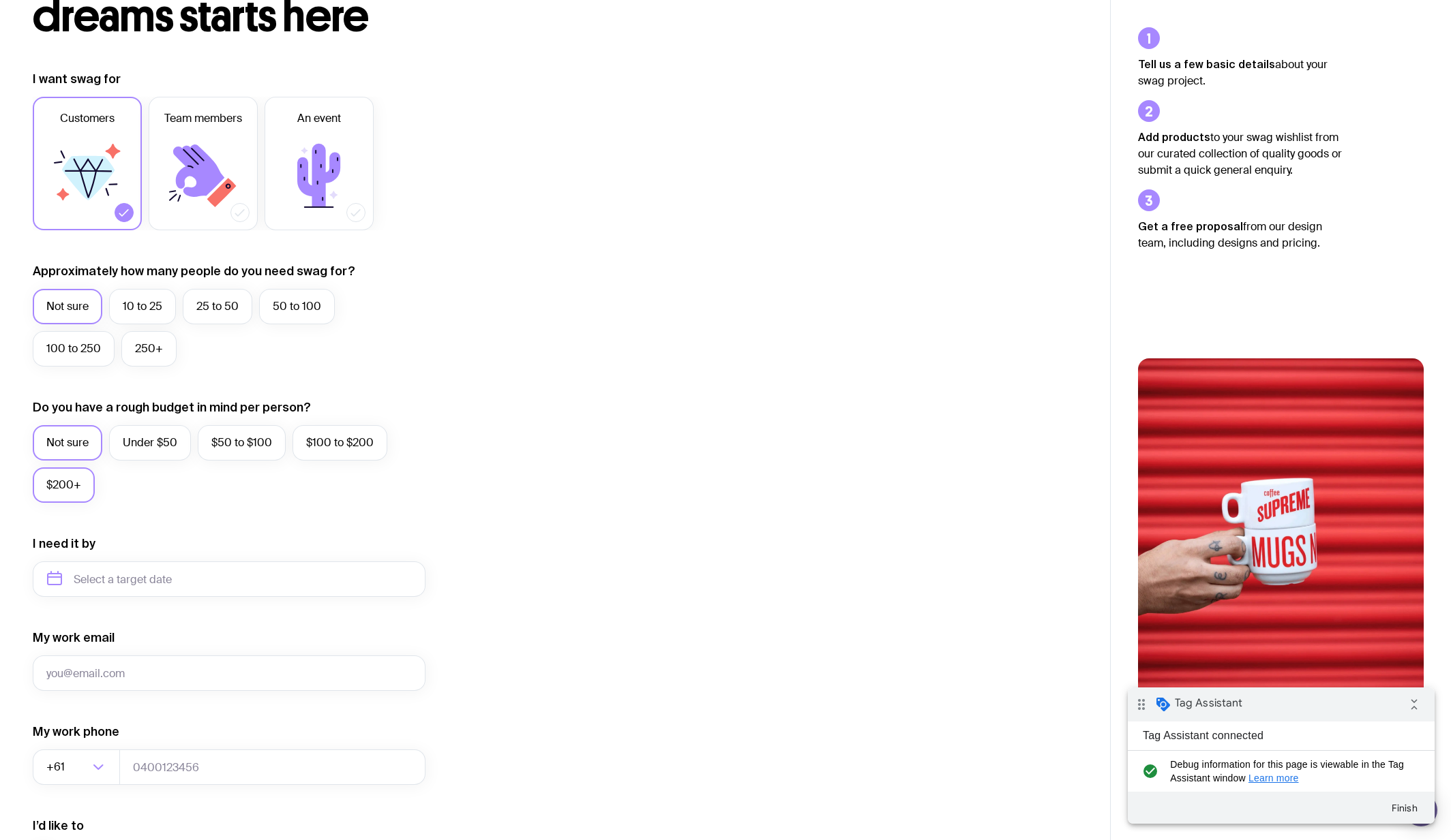
click at [78, 487] on label "$200+" at bounding box center [64, 485] width 62 height 35
click at [0, 0] on input "$200+" at bounding box center [0, 0] width 0 height 0
click at [112, 574] on input "text" at bounding box center [229, 579] width 393 height 35
click at [170, 738] on button "Dec" at bounding box center [175, 747] width 49 height 28
type input "[DATE]"
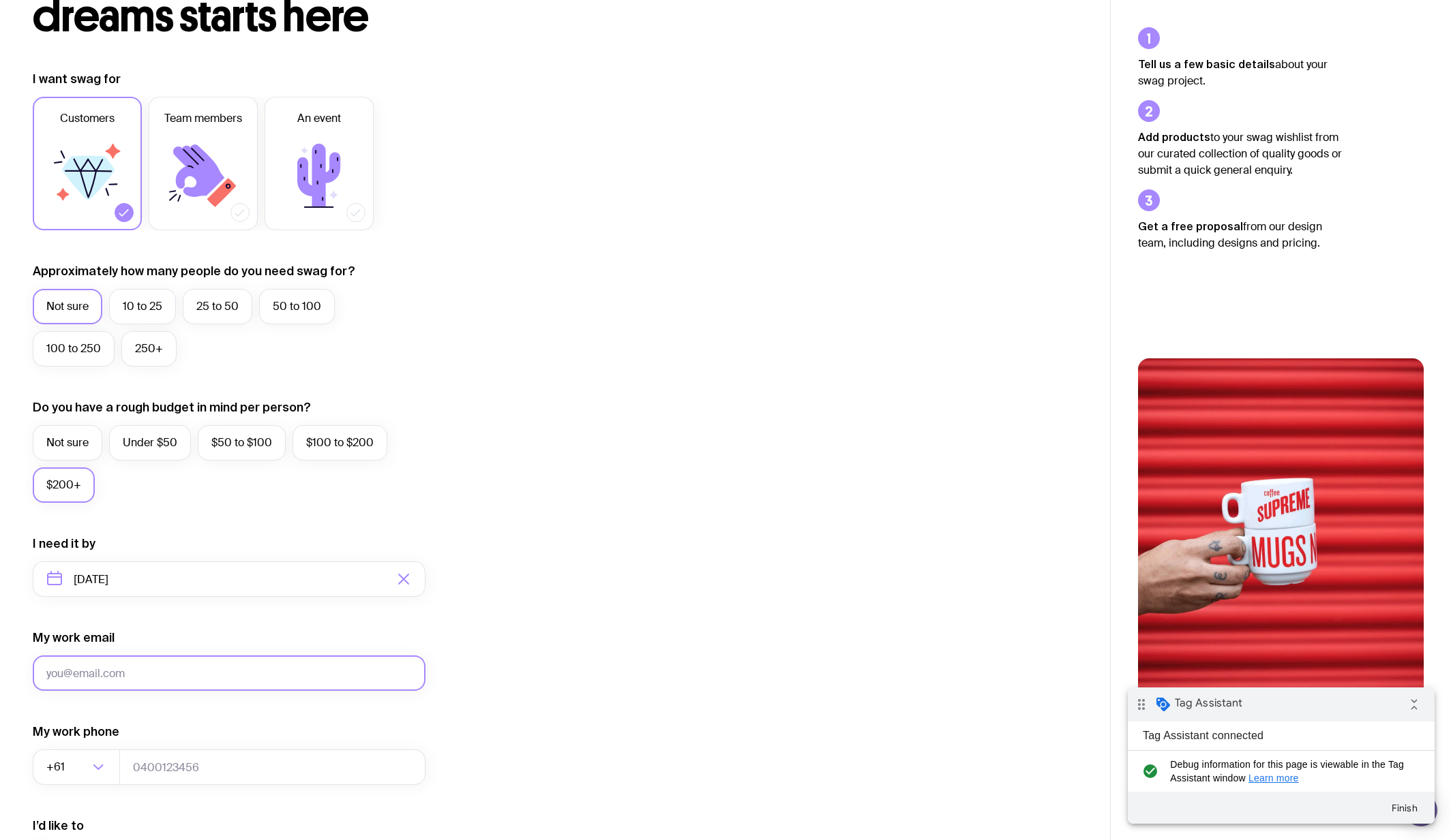
click at [164, 671] on input "My work email" at bounding box center [229, 673] width 393 height 35
click at [126, 670] on input "[EMAIL_ADDRESS][DOMAIN_NAME]" at bounding box center [229, 673] width 393 height 35
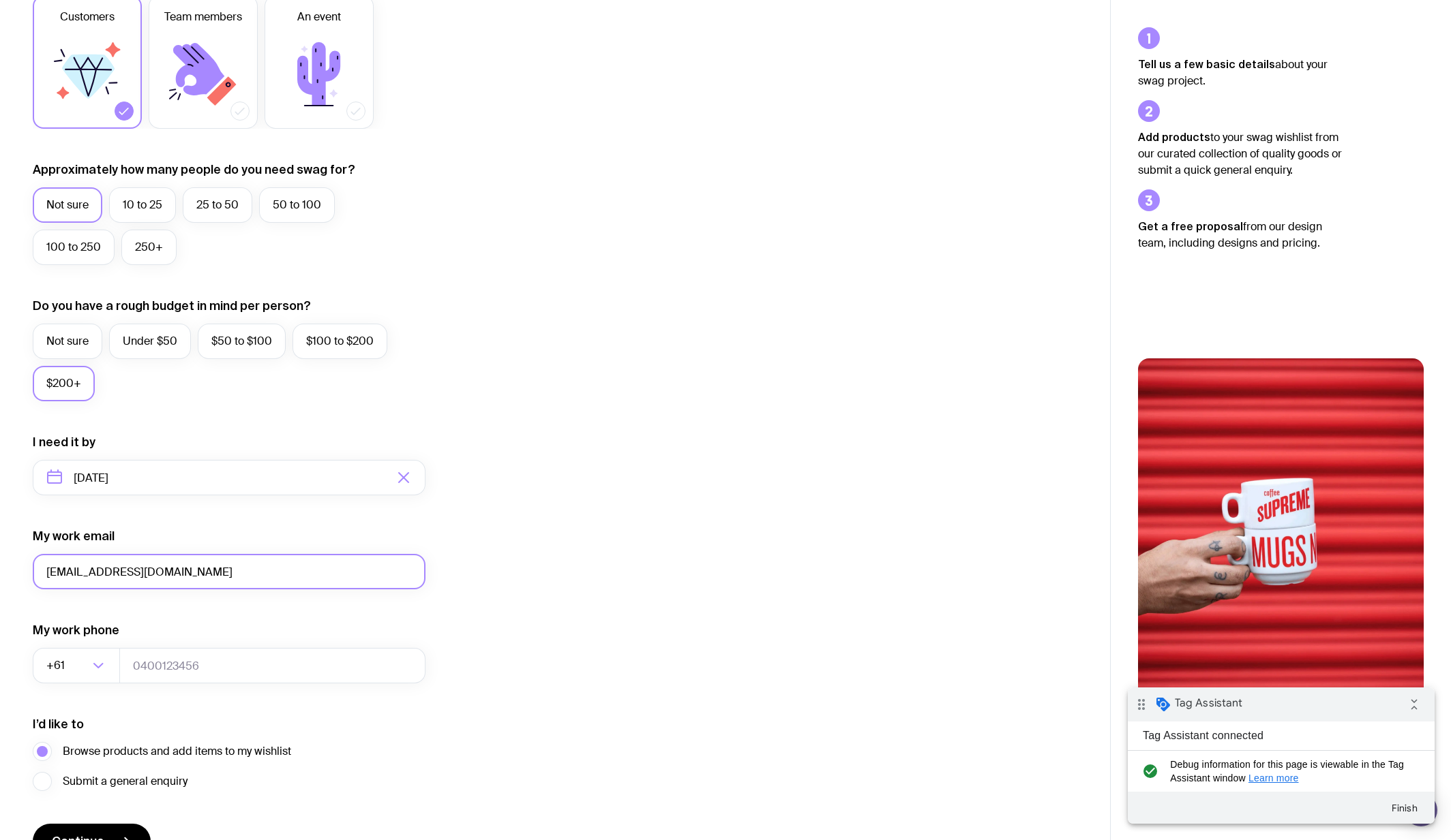
scroll to position [240, 0]
type input "[EMAIL_ADDRESS][DOMAIN_NAME]"
click at [172, 671] on input "tel" at bounding box center [272, 665] width 306 height 35
click at [180, 705] on form "I want swag for Customers Team members An event Approximately how many people d…" at bounding box center [229, 414] width 393 height 890
click at [176, 672] on input "tel" at bounding box center [272, 665] width 306 height 35
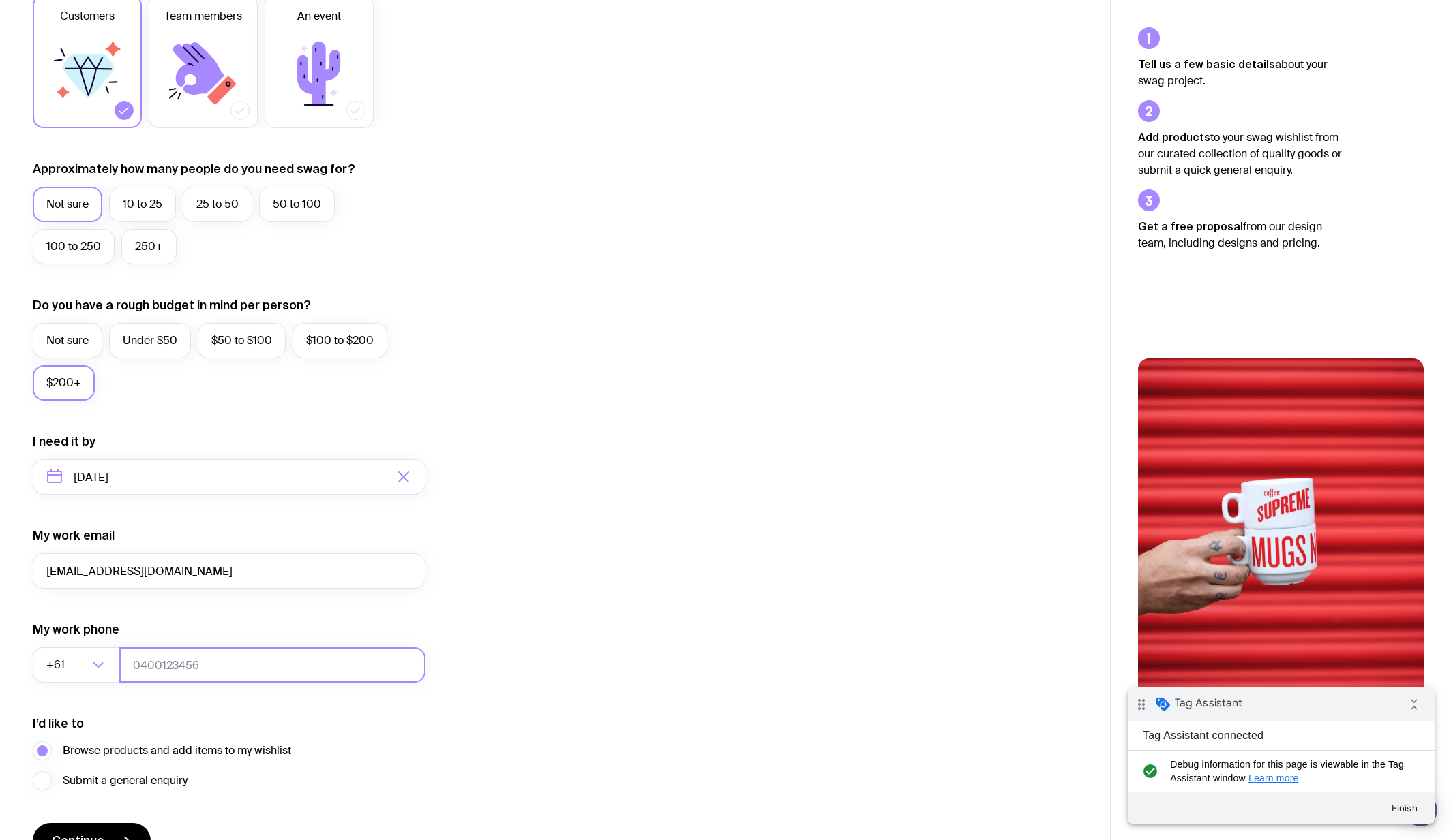
type input "0412345678"
click at [86, 780] on span "Submit a general enquiry" at bounding box center [125, 781] width 125 height 17
click at [0, 0] on input "Submit a general enquiry" at bounding box center [0, 0] width 0 height 0
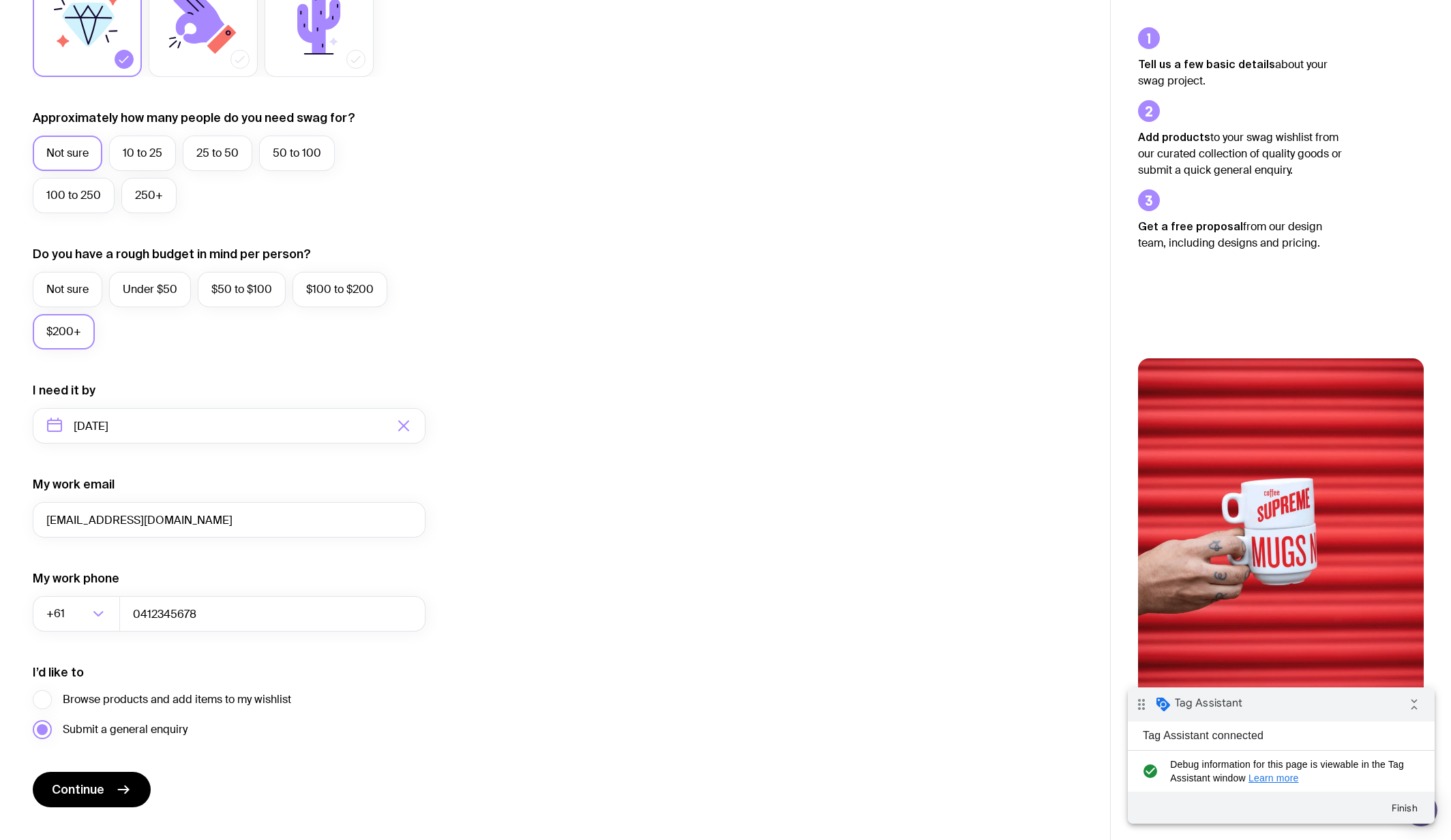
click at [87, 780] on button "Continue" at bounding box center [91, 790] width 118 height 35
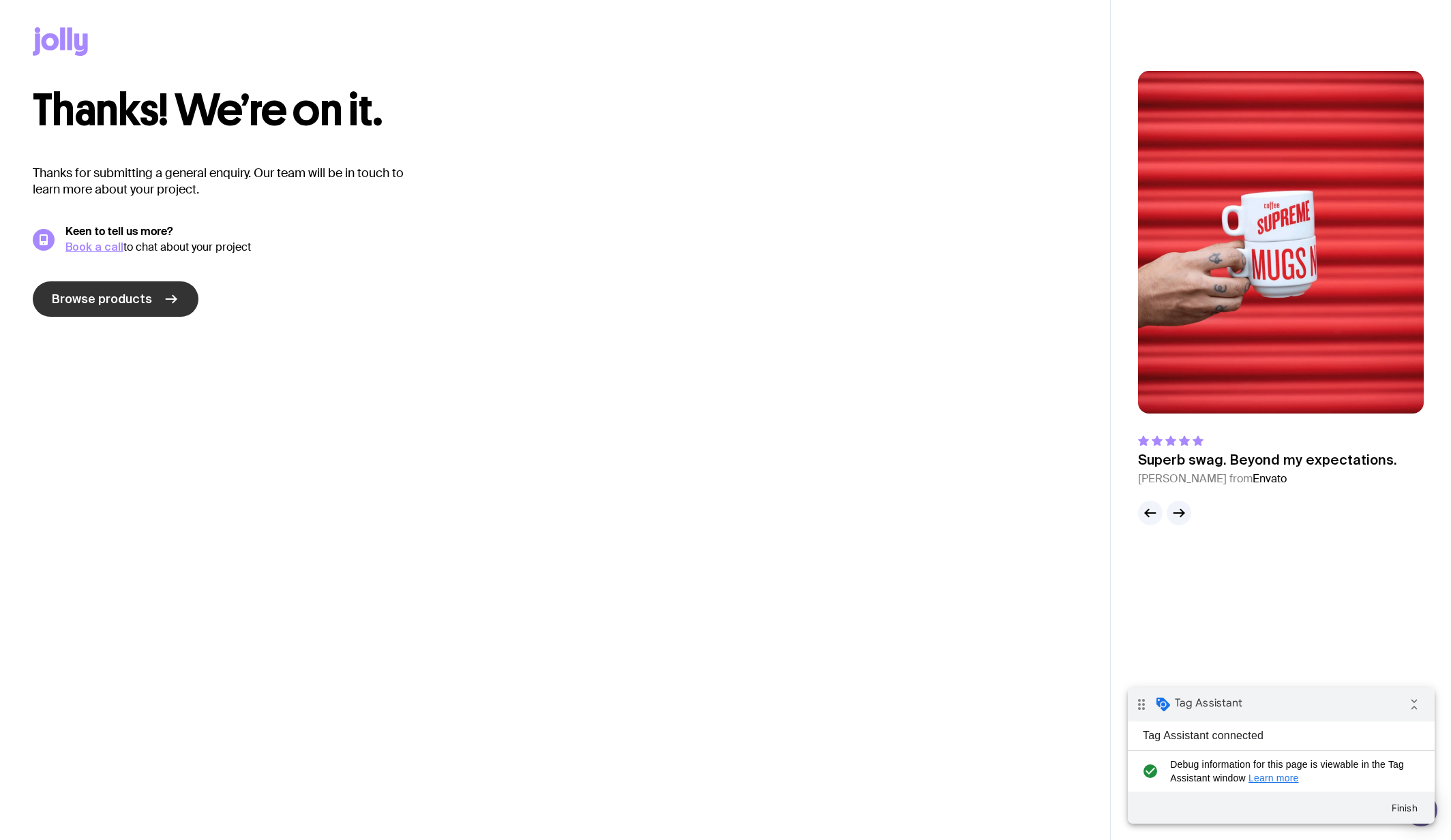
click at [145, 292] on span "Browse products" at bounding box center [102, 299] width 101 height 17
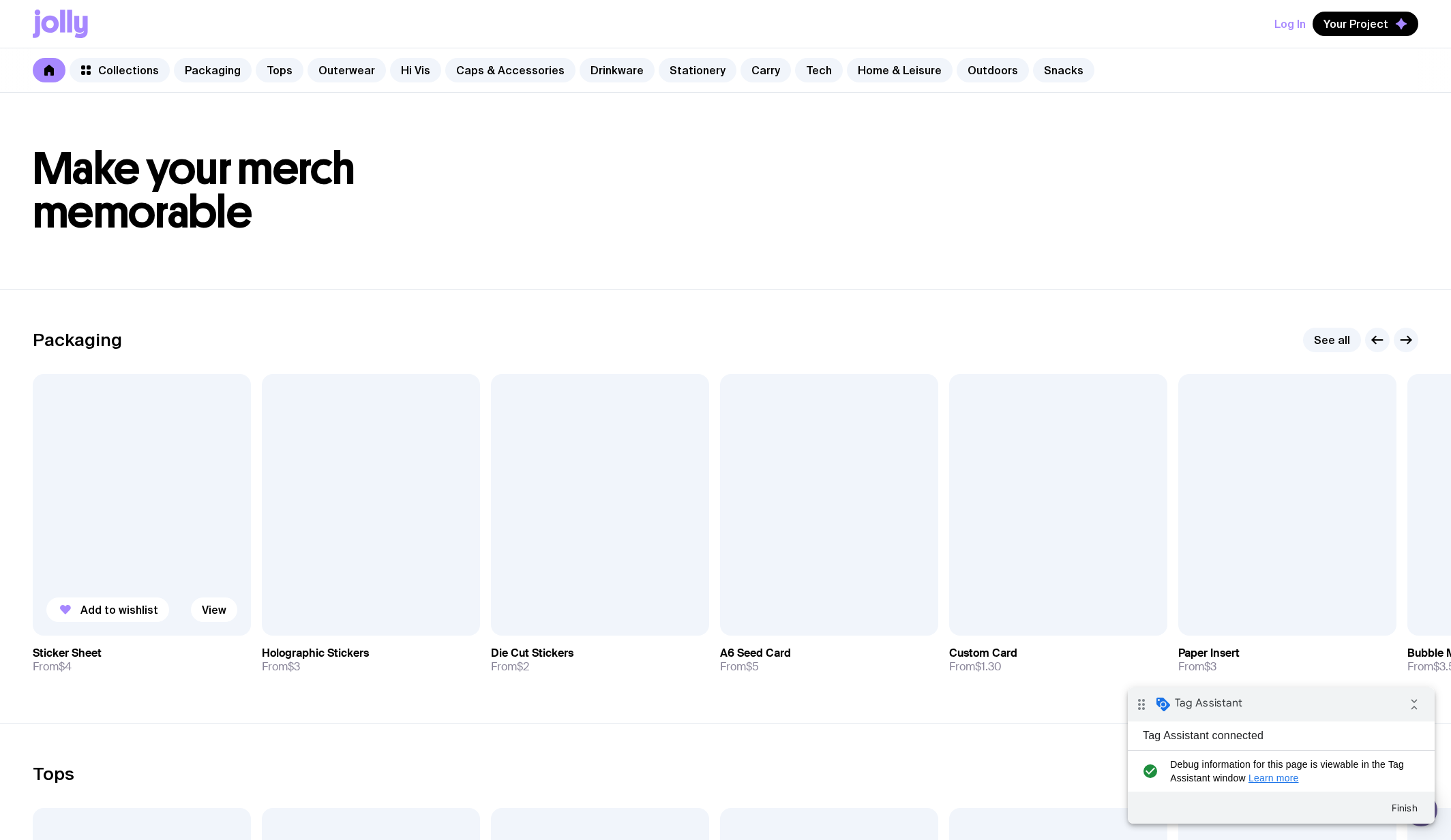
click at [157, 597] on div at bounding box center [142, 505] width 218 height 262
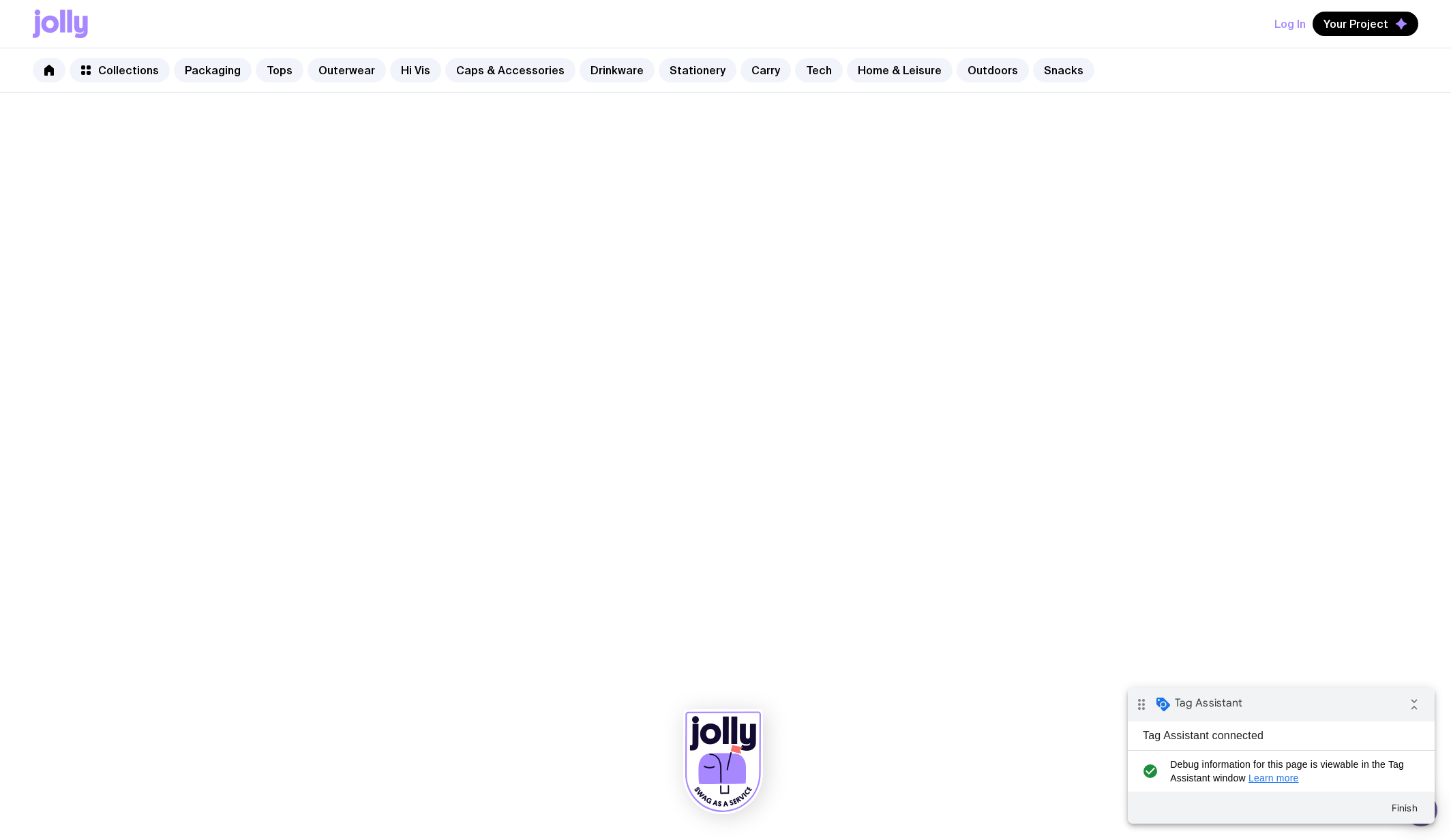
click at [711, 744] on icon at bounding box center [723, 762] width 80 height 104
click at [217, 76] on link "Packaging" at bounding box center [212, 70] width 78 height 24
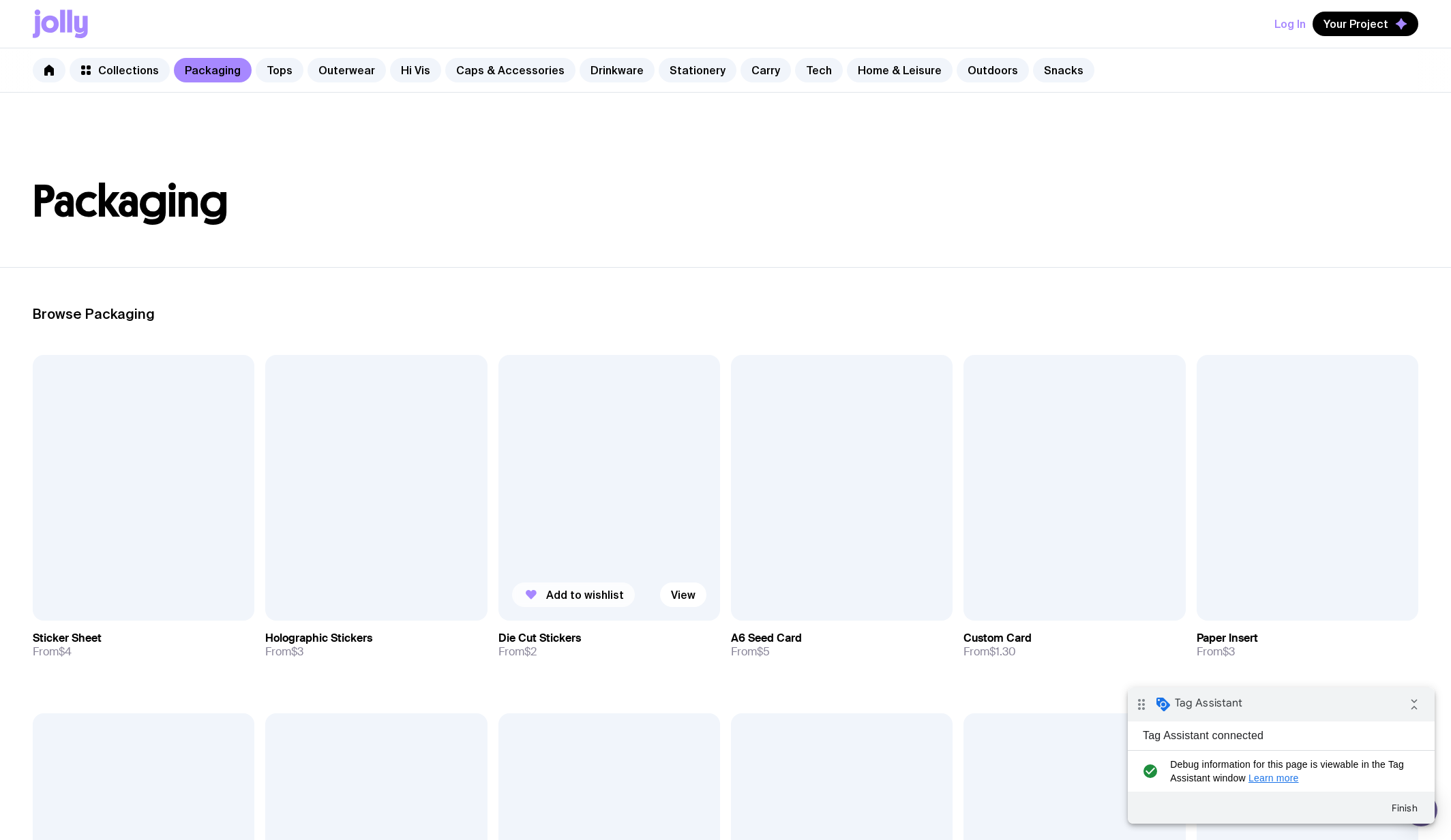
click at [580, 593] on span "Add to wishlist" at bounding box center [585, 595] width 78 height 13
click at [1350, 23] on span "Your Project" at bounding box center [1355, 23] width 65 height 13
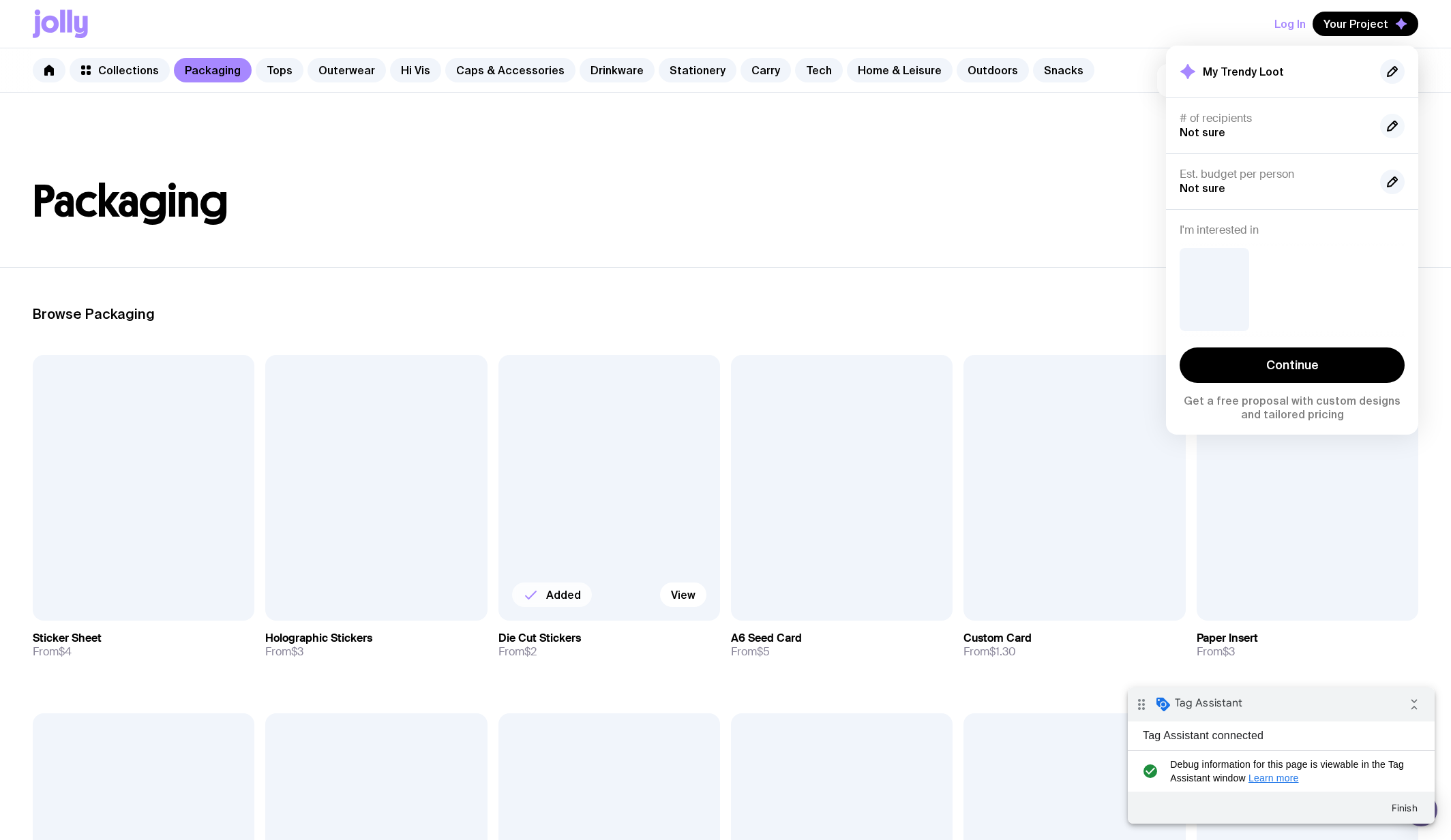
click at [1388, 128] on icon "button" at bounding box center [1391, 126] width 9 height 9
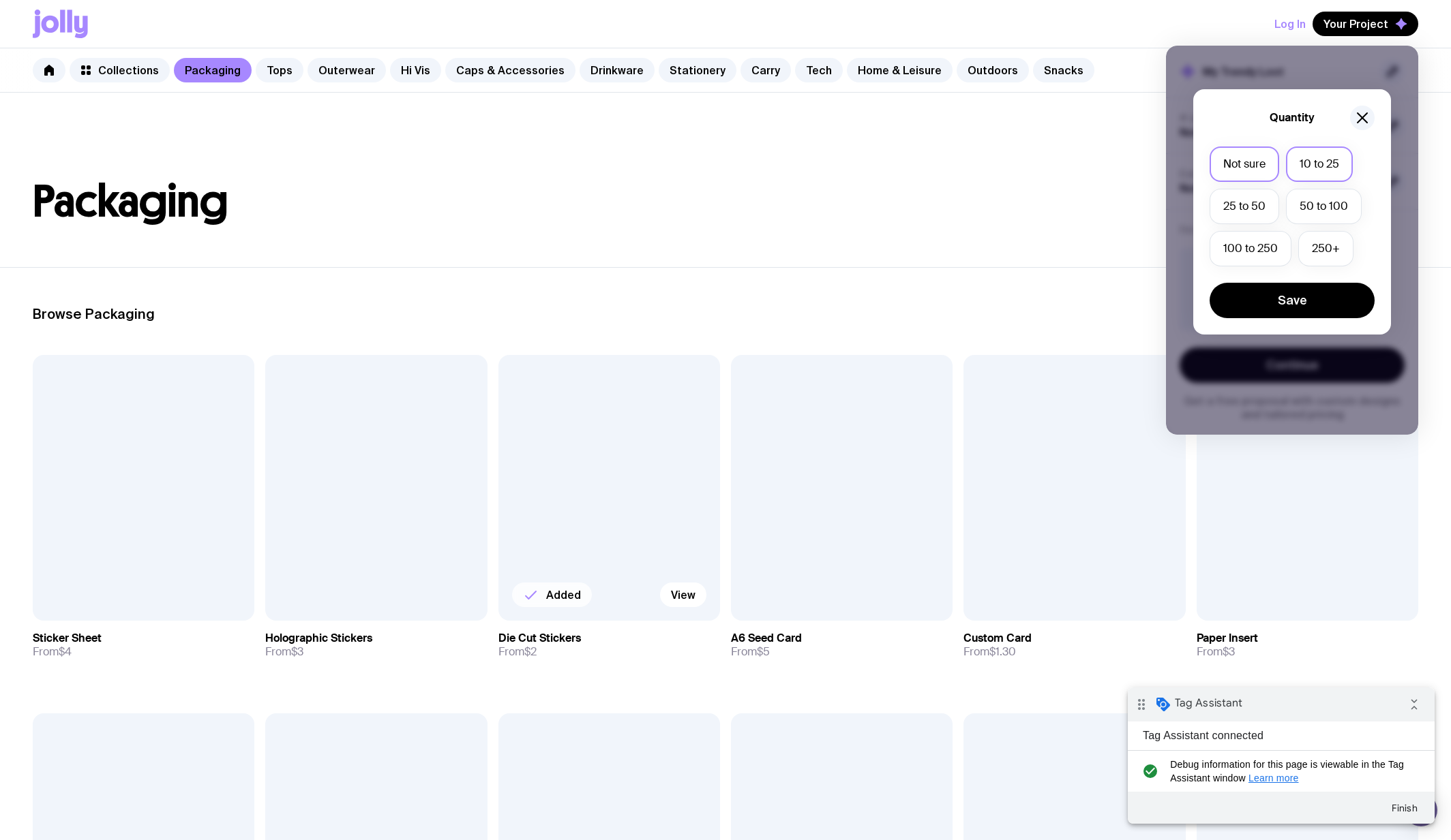
click at [1347, 178] on label "10 to 25" at bounding box center [1319, 164] width 67 height 35
click at [0, 0] on input "10 to 25" at bounding box center [0, 0] width 0 height 0
click at [1344, 288] on button "Save" at bounding box center [1292, 300] width 165 height 35
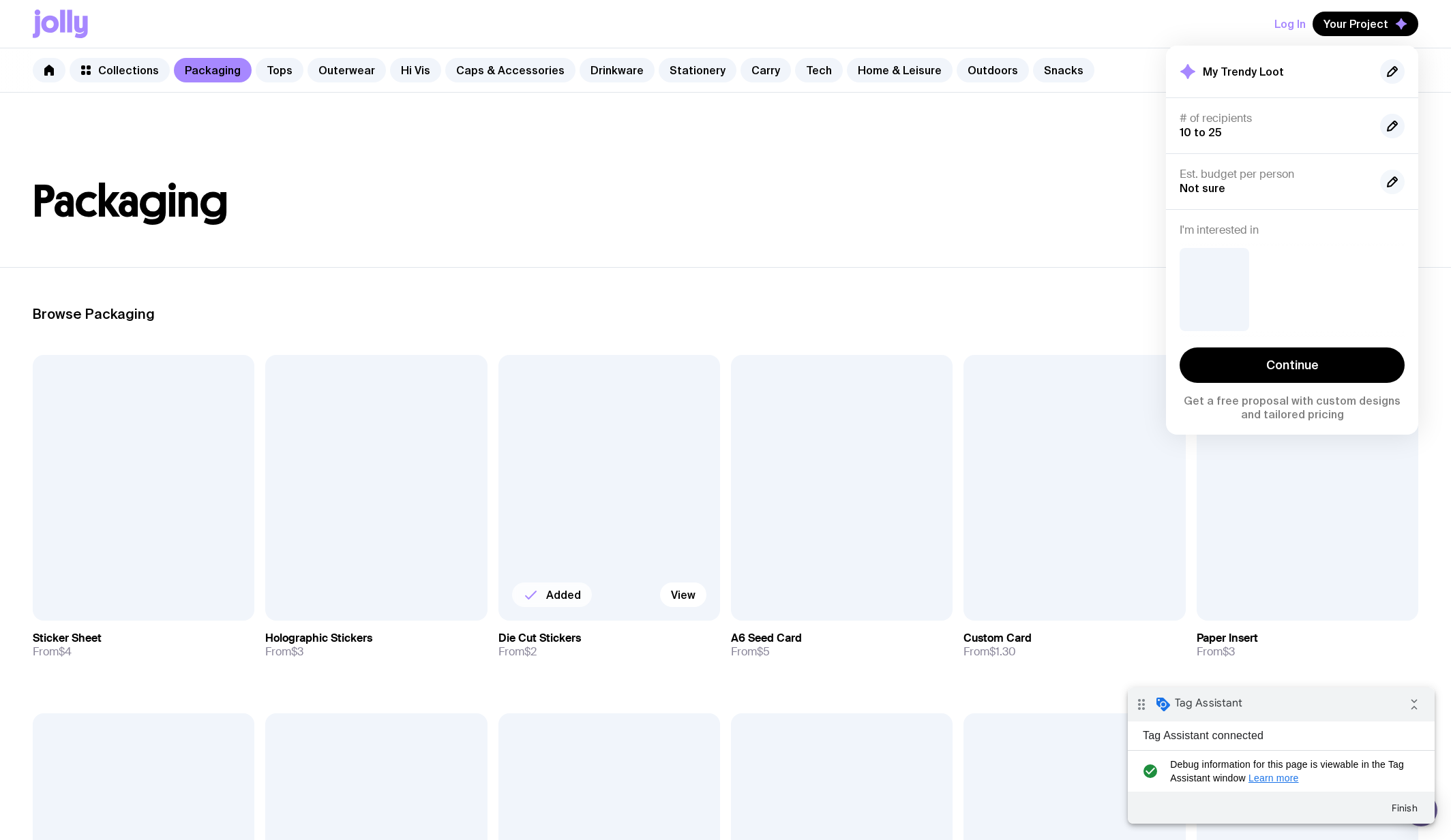
click at [1395, 190] on button "button" at bounding box center [1391, 181] width 24 height 24
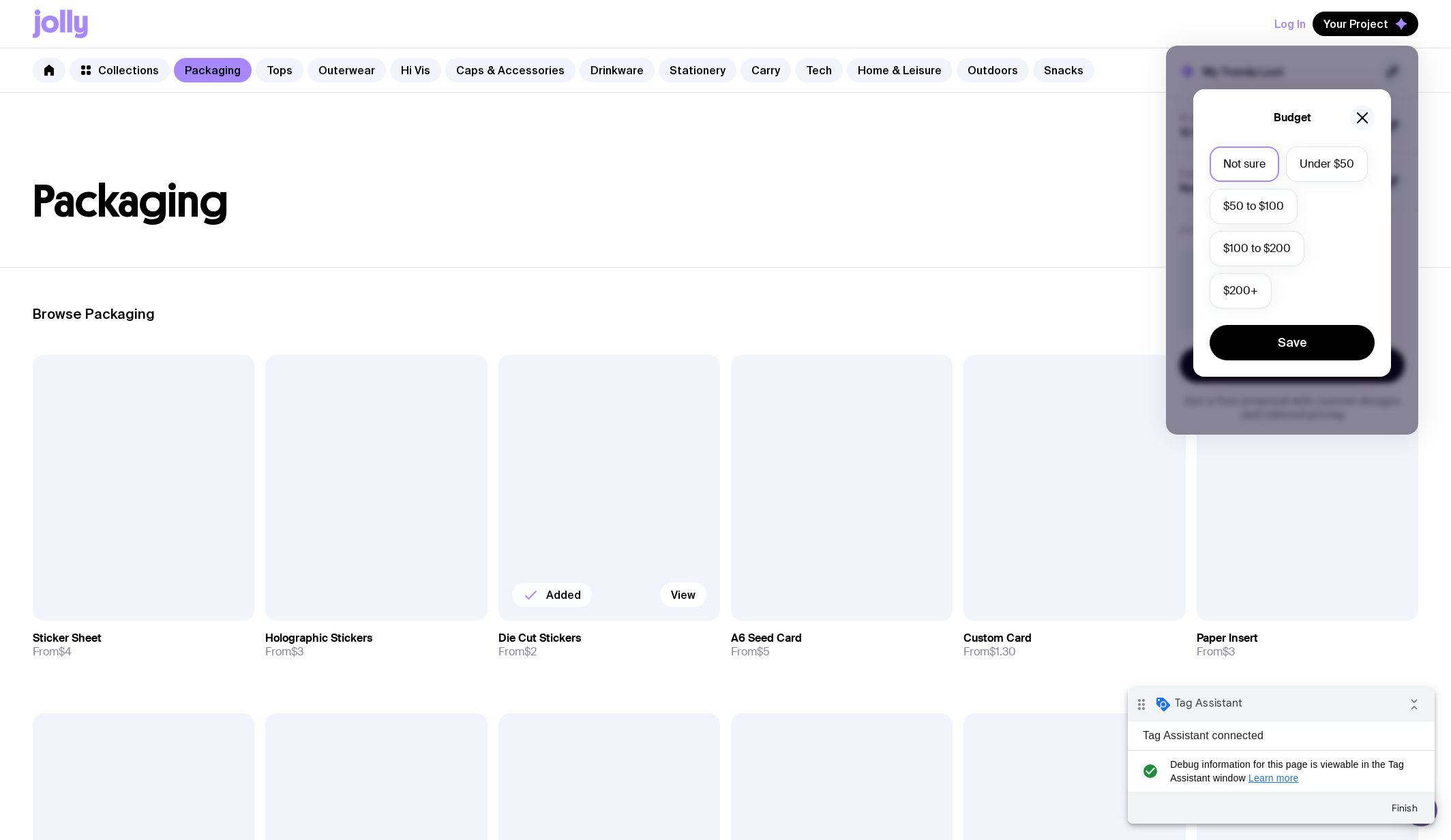
click at [1369, 108] on button "button" at bounding box center [1362, 117] width 24 height 24
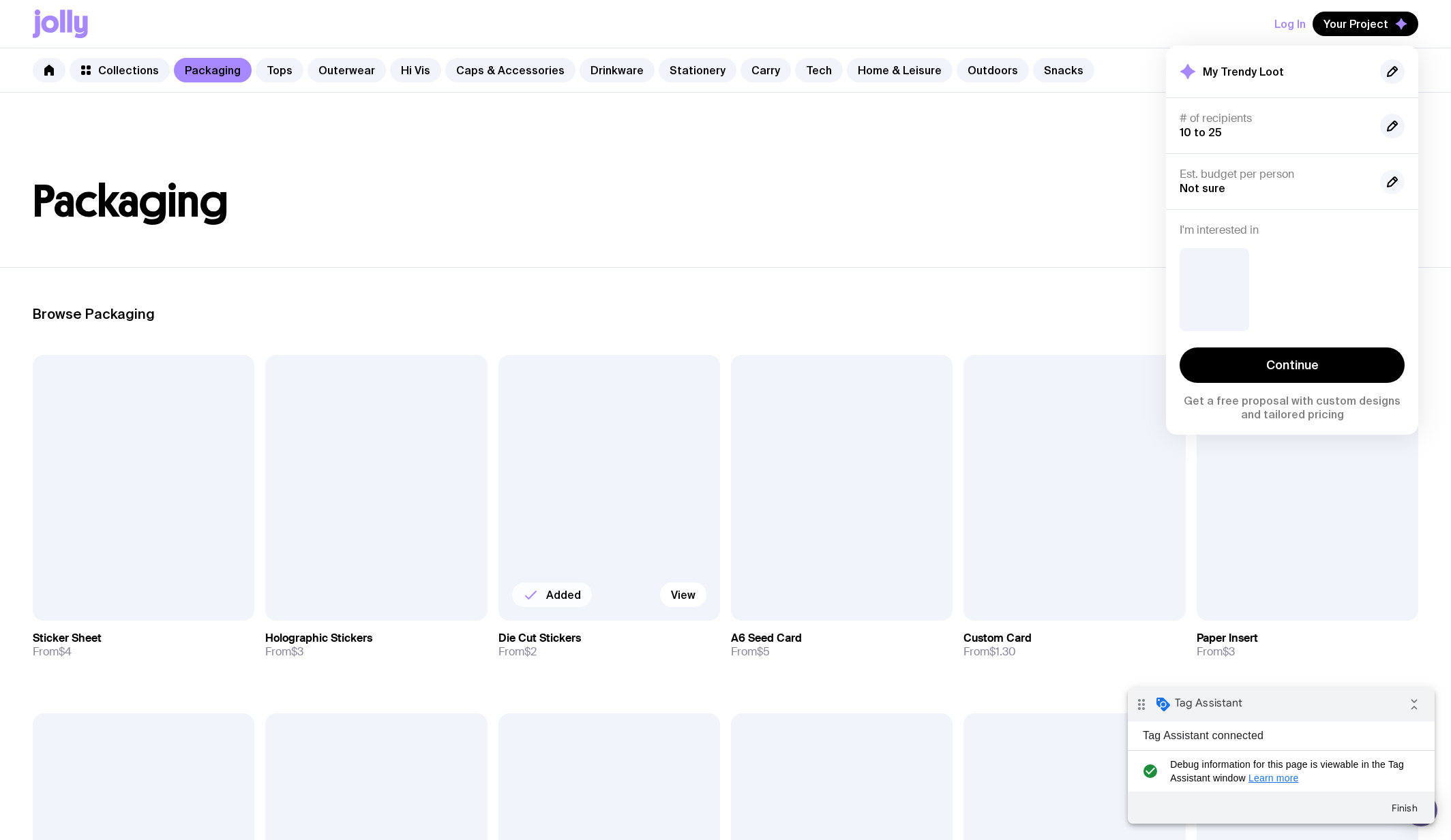
click at [1389, 180] on icon "button" at bounding box center [1392, 182] width 17 height 17
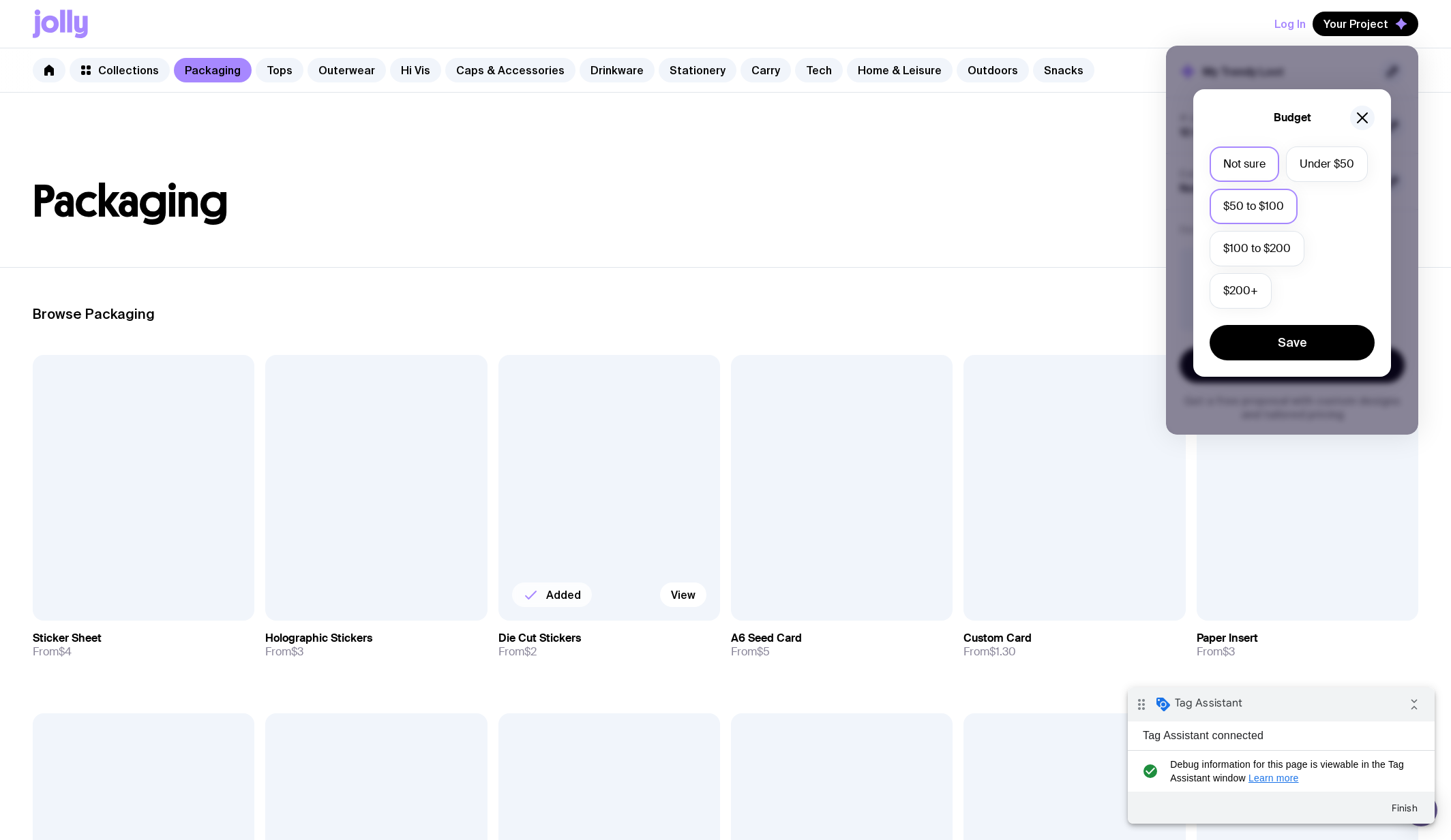
click at [1273, 213] on label "$50 to $100" at bounding box center [1253, 206] width 88 height 35
click at [0, 0] on input "$50 to $100" at bounding box center [0, 0] width 0 height 0
click at [1303, 345] on button "Save" at bounding box center [1292, 343] width 165 height 35
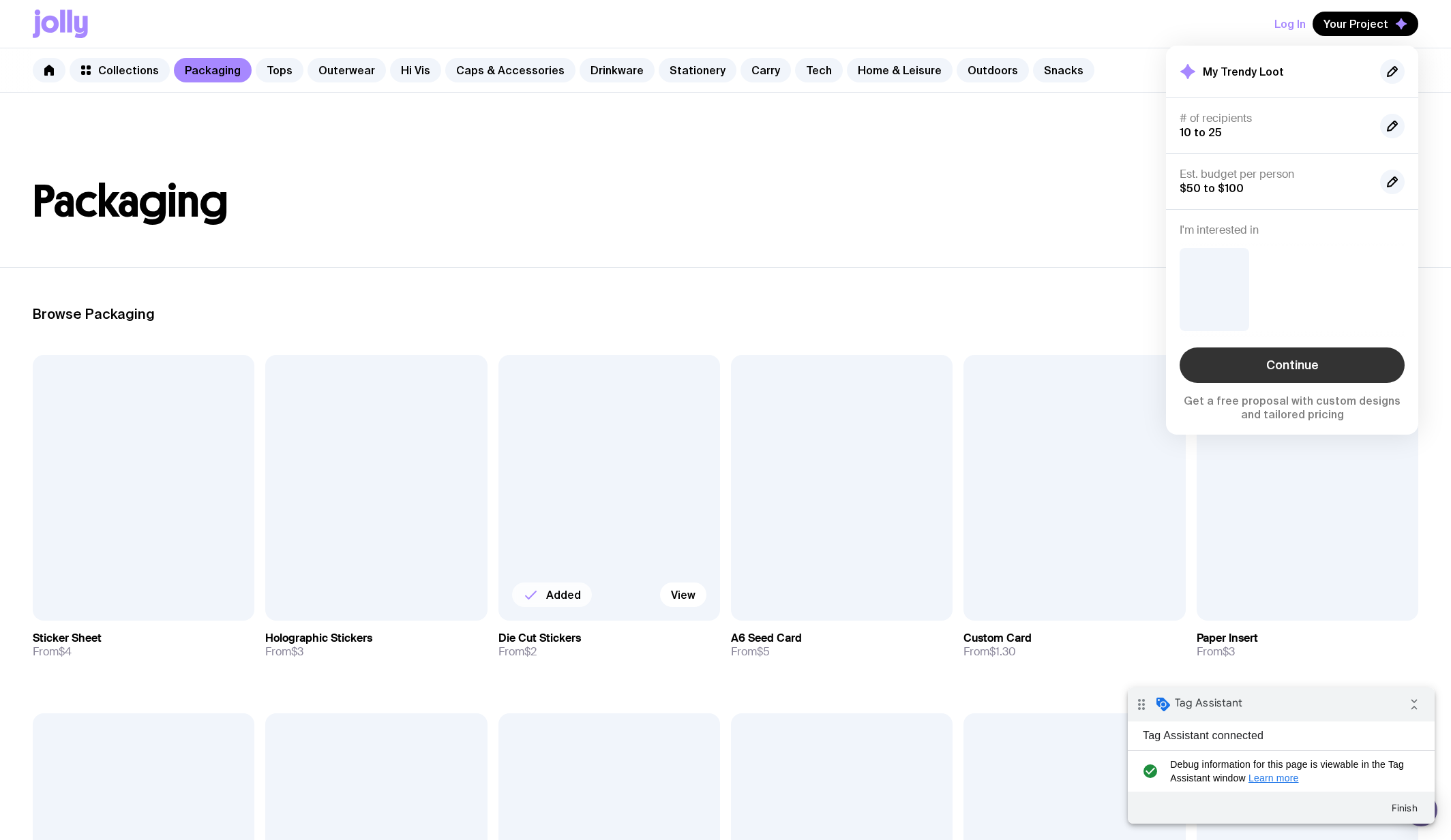
click at [1266, 370] on link "Continue" at bounding box center [1292, 366] width 225 height 35
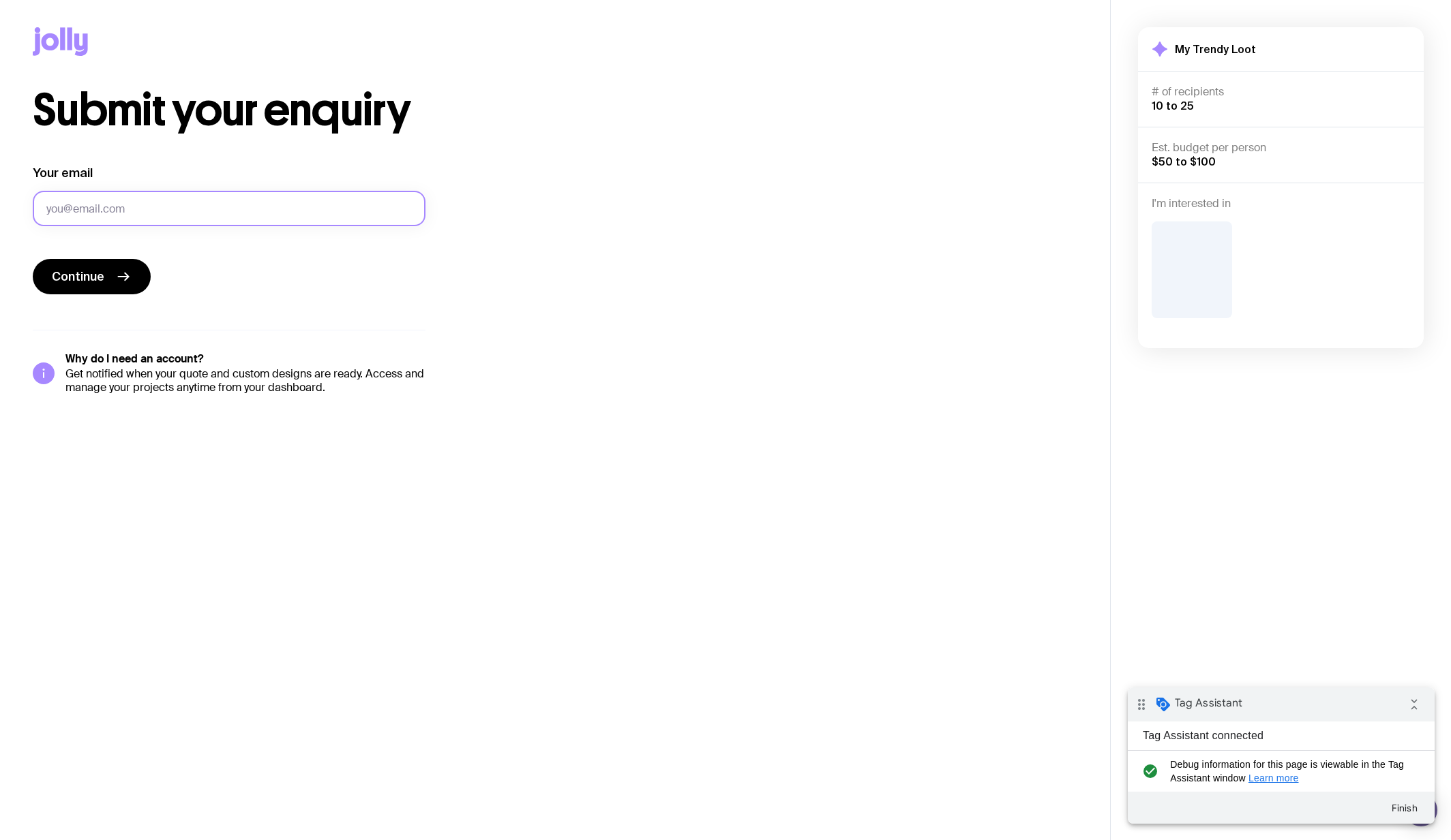
click at [333, 221] on input "Your email" at bounding box center [229, 209] width 393 height 35
click at [127, 209] on input "[EMAIL_ADDRESS][DOMAIN_NAME]" at bounding box center [229, 209] width 393 height 35
type input "[EMAIL_ADDRESS][DOMAIN_NAME]"
click at [120, 279] on icon "submit" at bounding box center [123, 277] width 17 height 17
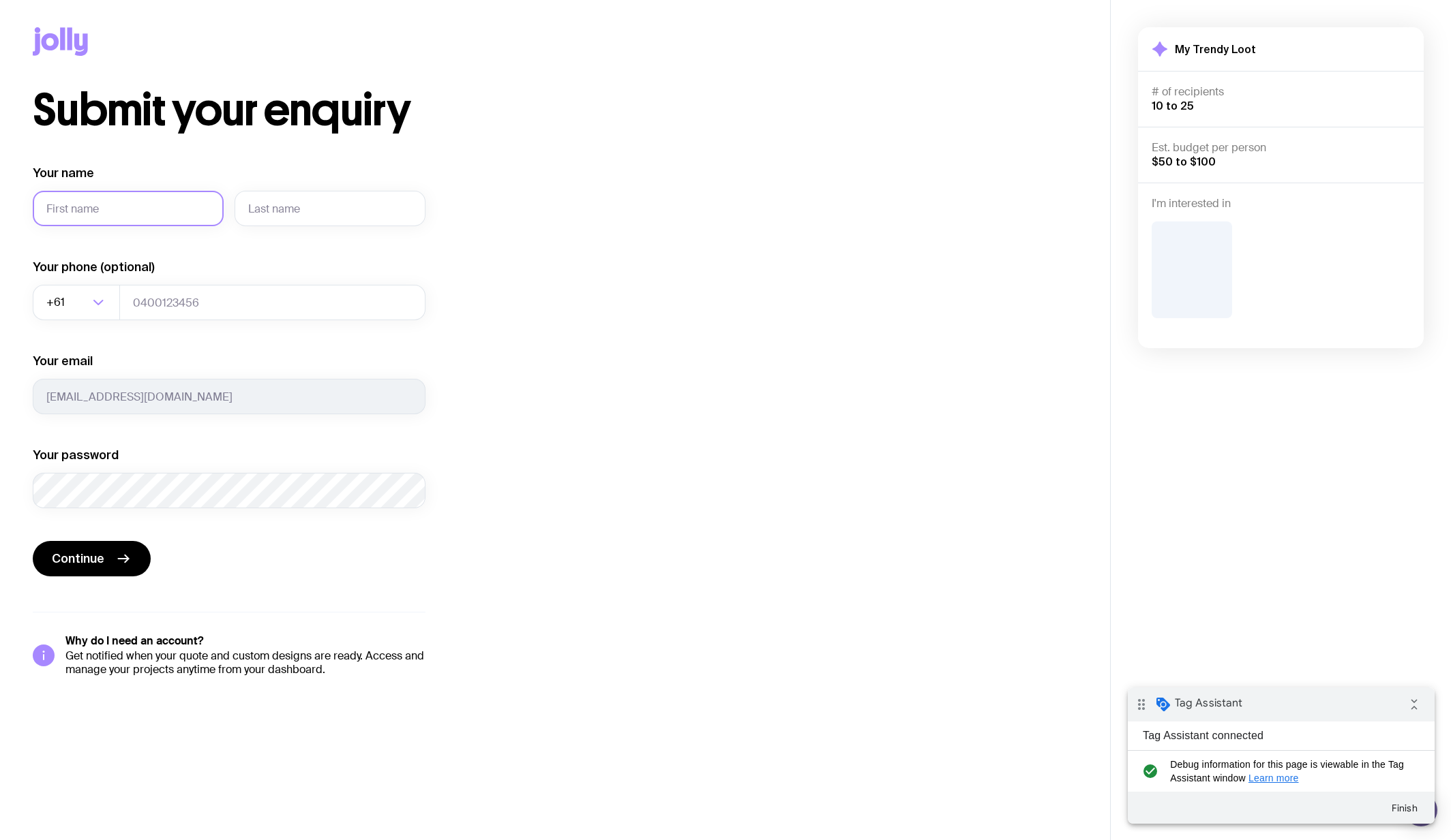
click at [118, 211] on input "Your name" at bounding box center [128, 209] width 191 height 35
type input "[PERSON_NAME]"
click at [309, 212] on input "text" at bounding box center [330, 209] width 191 height 35
type input "test"
click at [181, 300] on input "tel" at bounding box center [272, 303] width 306 height 35
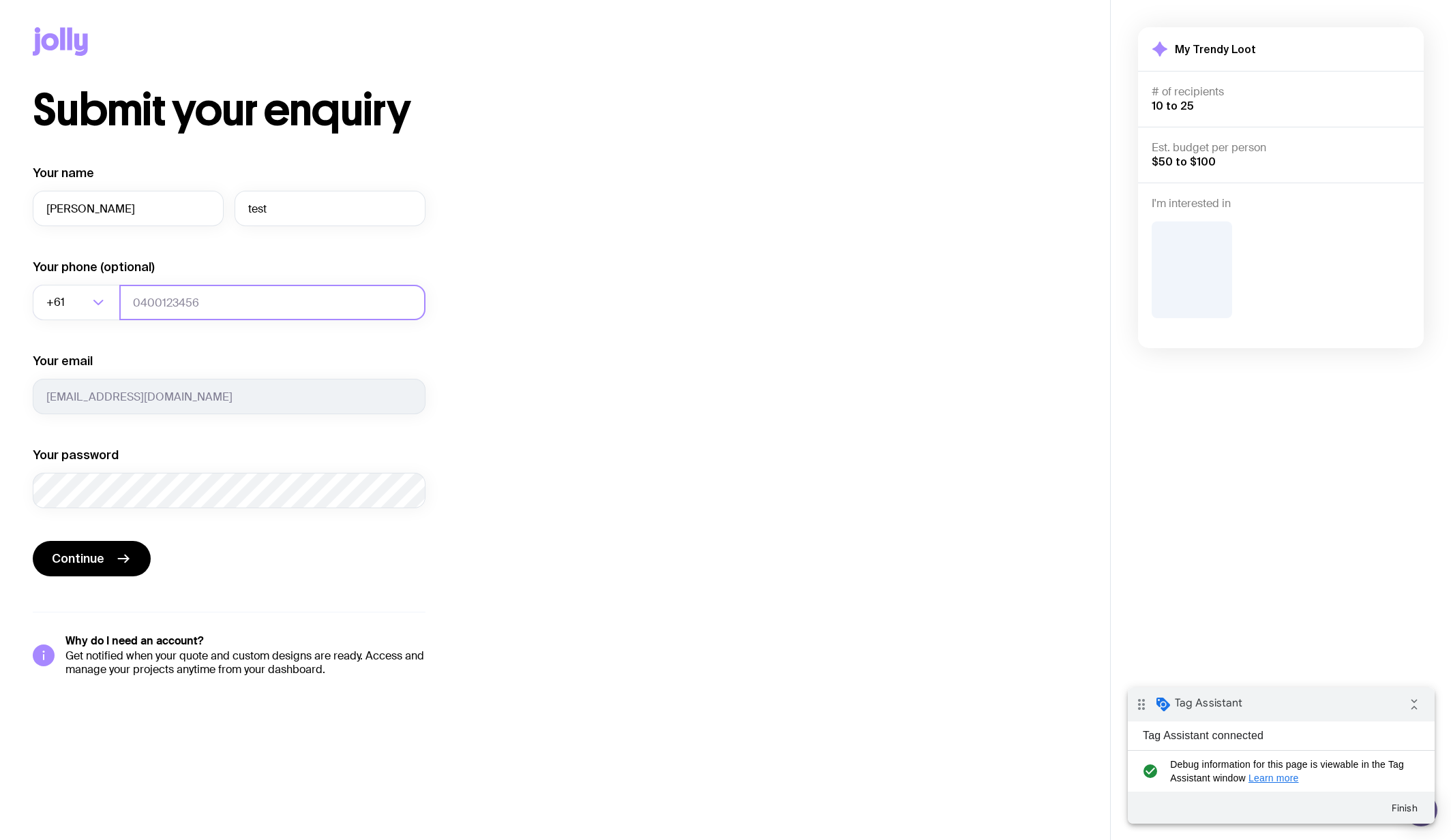
type input "0412345678"
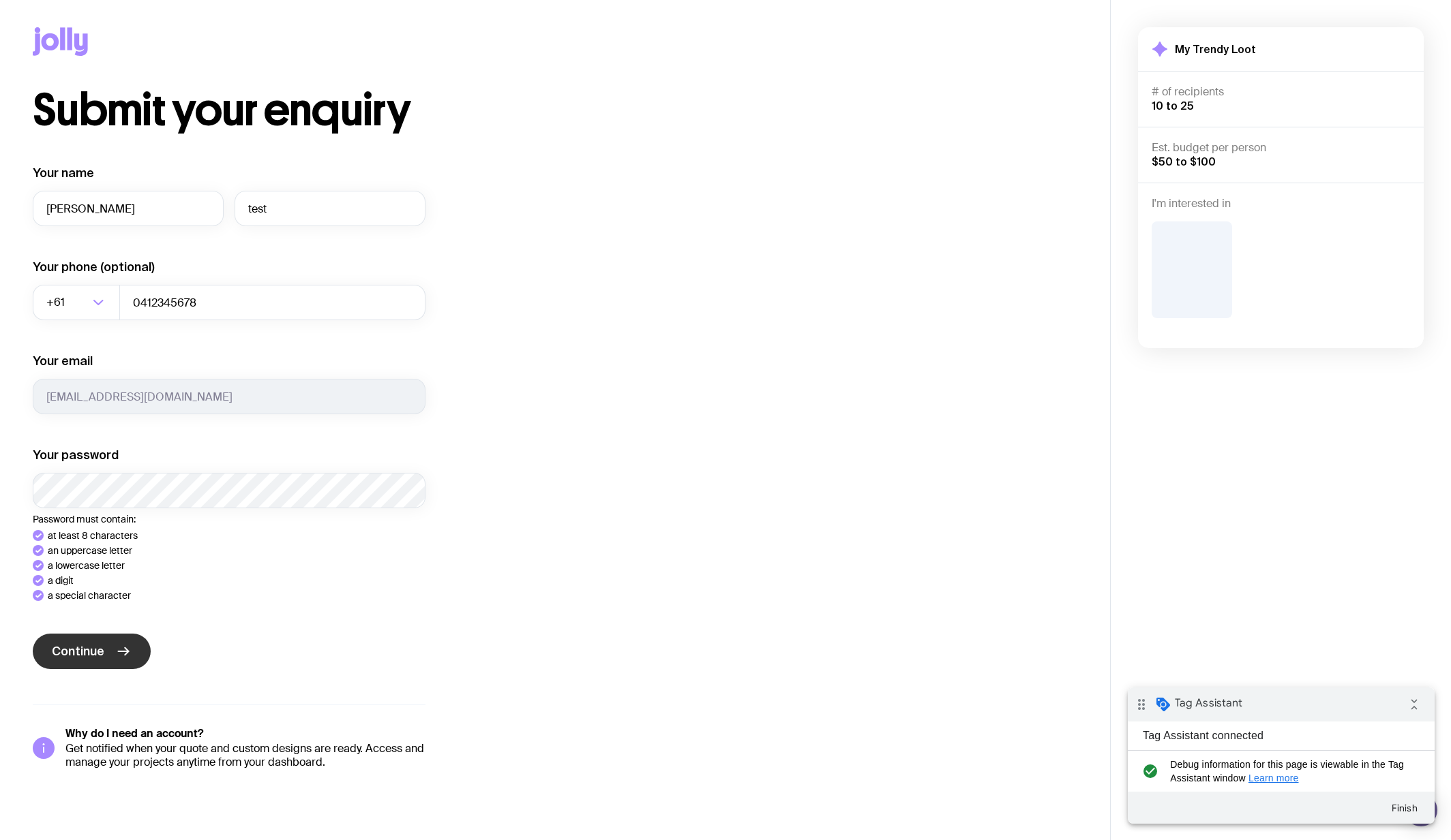
click at [101, 647] on div "Continue" at bounding box center [229, 653] width 393 height 39
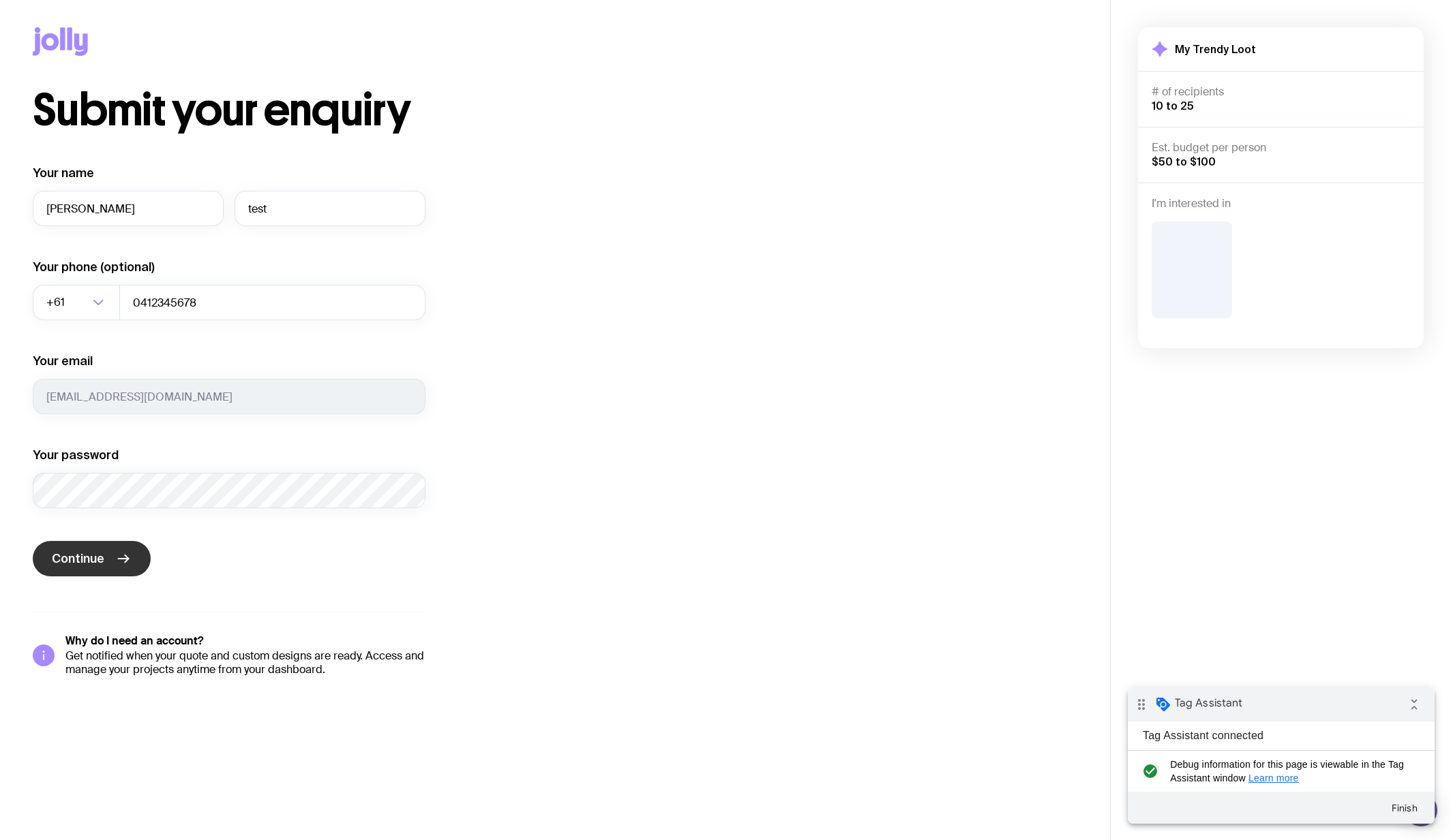
click at [96, 563] on span "Continue" at bounding box center [78, 559] width 53 height 17
